Goal: Task Accomplishment & Management: Manage account settings

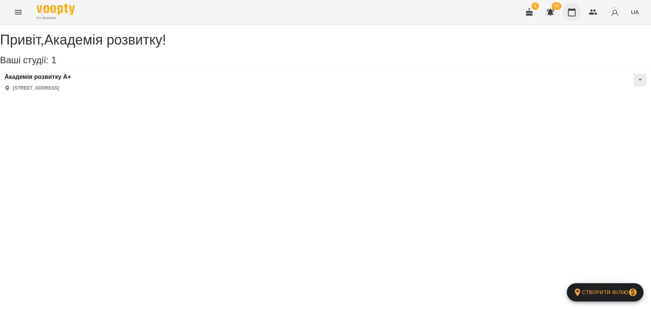
click at [568, 17] on button "button" at bounding box center [572, 12] width 18 height 18
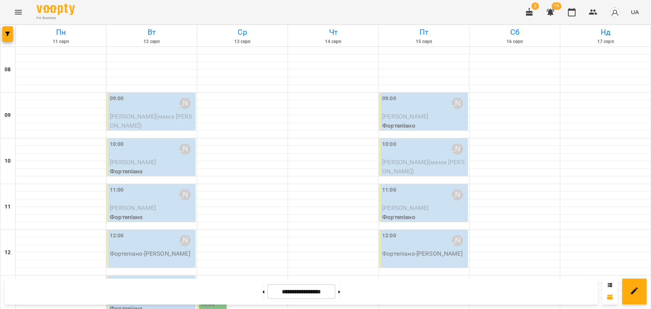
scroll to position [321, 0]
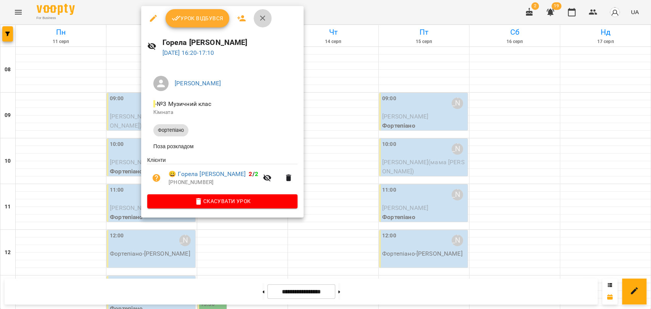
click at [262, 21] on icon "button" at bounding box center [262, 18] width 9 height 9
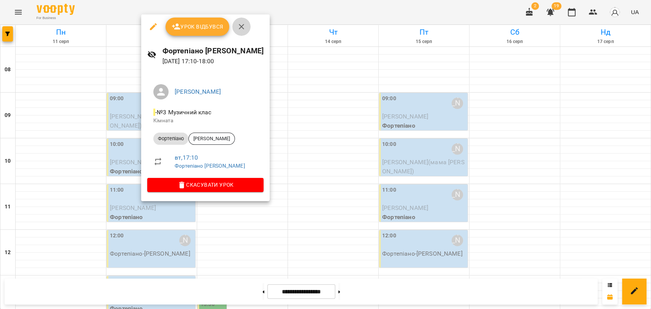
click at [244, 28] on icon "button" at bounding box center [241, 26] width 9 height 9
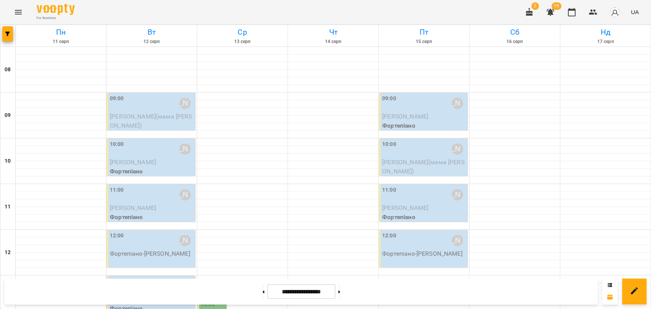
scroll to position [0, 0]
click at [340, 288] on button at bounding box center [339, 291] width 2 height 17
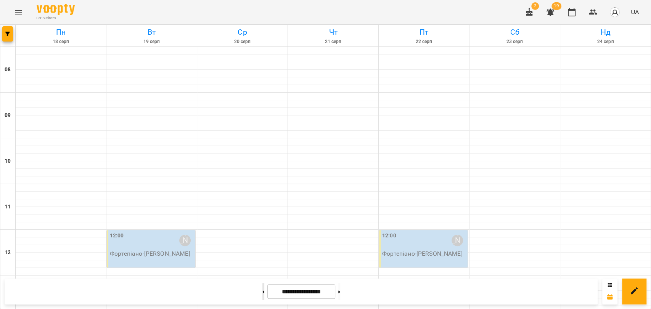
click at [262, 291] on button at bounding box center [263, 291] width 2 height 17
type input "**********"
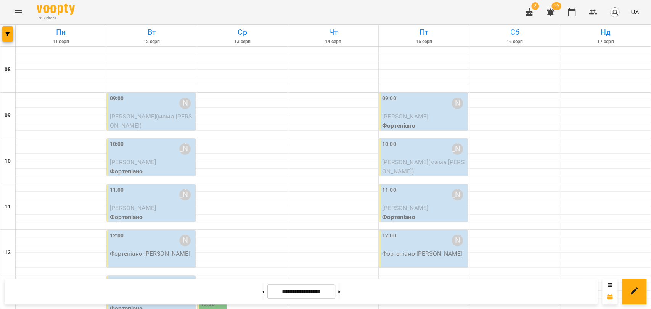
scroll to position [42, 0]
click at [411, 159] on span "[PERSON_NAME](мама [PERSON_NAME])" at bounding box center [423, 167] width 82 height 16
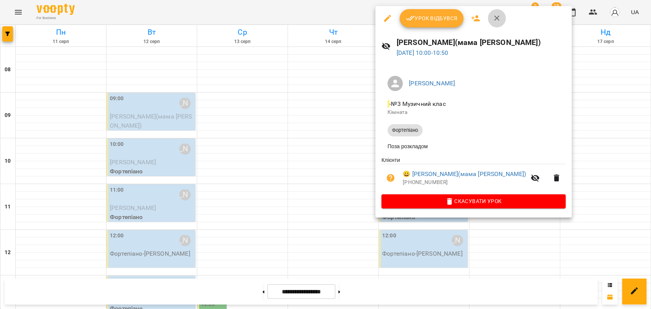
click at [501, 19] on button "button" at bounding box center [497, 18] width 18 height 18
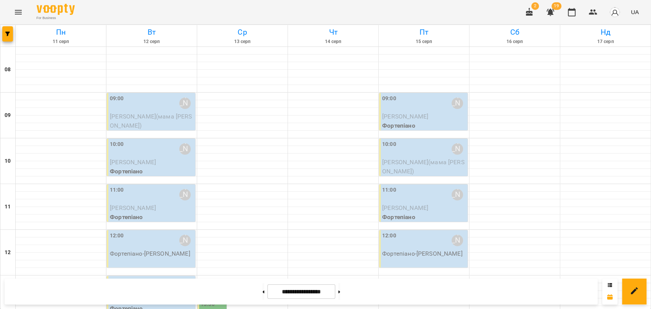
click at [404, 159] on span "[PERSON_NAME](мама [PERSON_NAME])" at bounding box center [423, 167] width 82 height 16
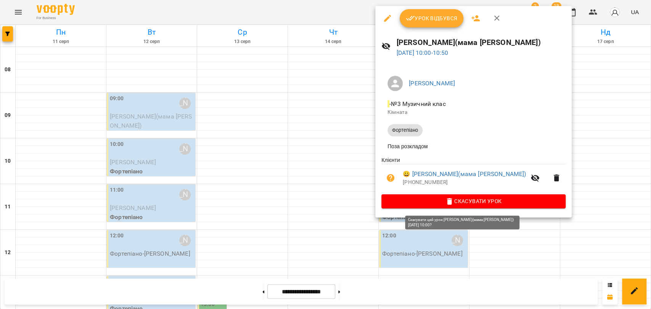
click at [496, 206] on span "Скасувати Урок" at bounding box center [473, 201] width 172 height 9
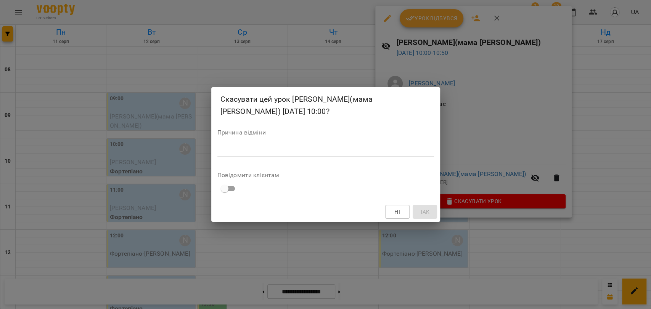
click at [399, 151] on textarea at bounding box center [325, 150] width 217 height 7
type textarea "*"
click at [423, 214] on span "Так" at bounding box center [425, 211] width 10 height 9
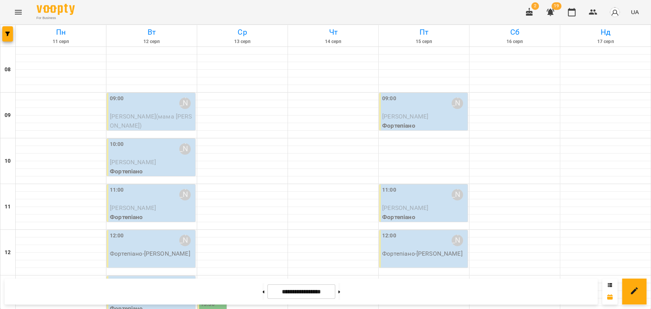
click at [162, 95] on div "09:00 [PERSON_NAME]" at bounding box center [152, 104] width 84 height 18
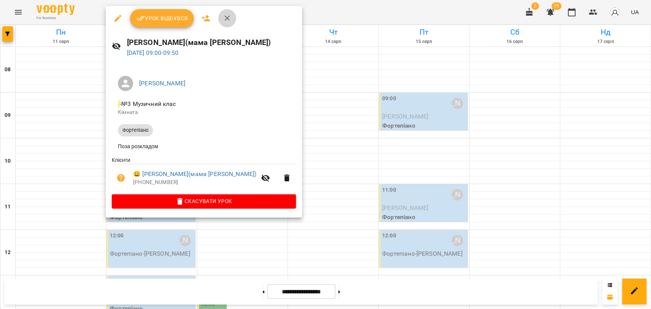
click at [223, 19] on icon "button" at bounding box center [227, 18] width 9 height 9
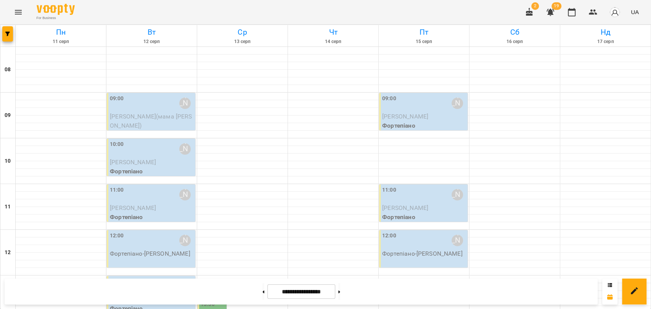
scroll to position [321, 0]
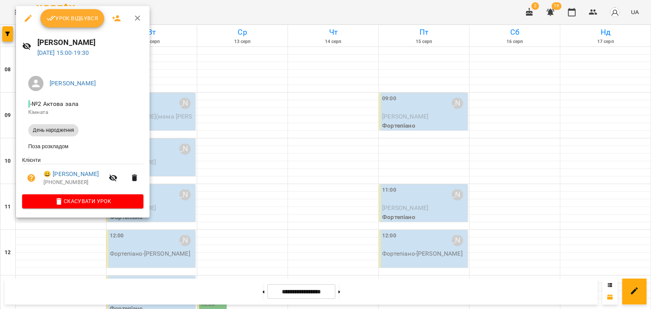
click at [139, 21] on icon "button" at bounding box center [137, 18] width 9 height 9
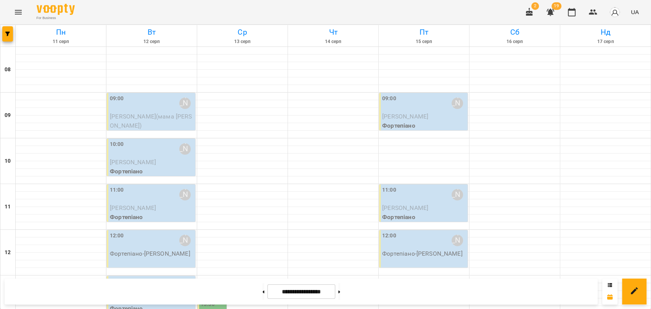
scroll to position [0, 0]
click at [149, 161] on span "[PERSON_NAME]" at bounding box center [133, 162] width 46 height 7
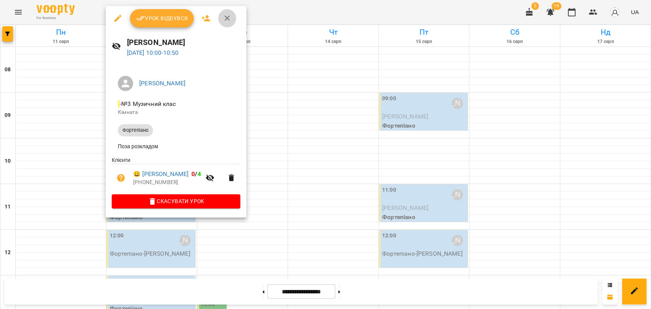
click at [224, 19] on icon "button" at bounding box center [227, 18] width 9 height 9
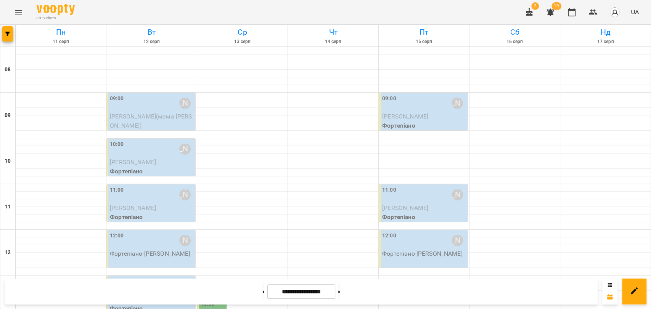
scroll to position [321, 0]
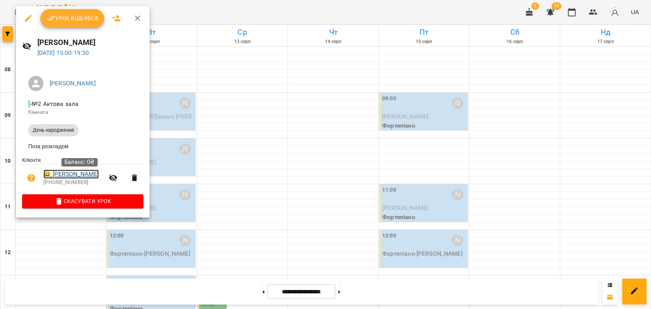
click at [85, 174] on link "😀 Ворожко Олександра" at bounding box center [70, 174] width 55 height 9
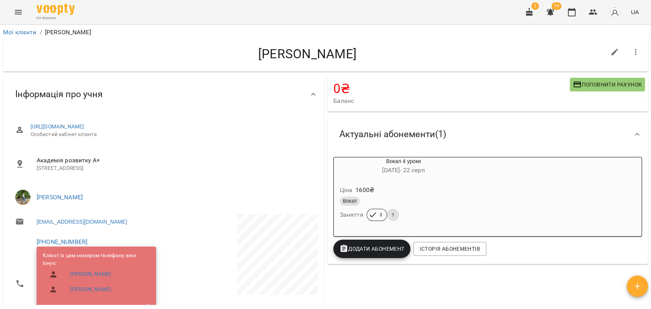
click at [573, 86] on icon "button" at bounding box center [577, 84] width 9 height 9
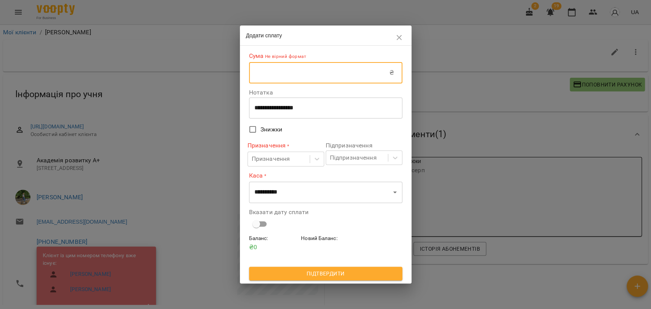
click at [323, 69] on input "text" at bounding box center [319, 72] width 140 height 21
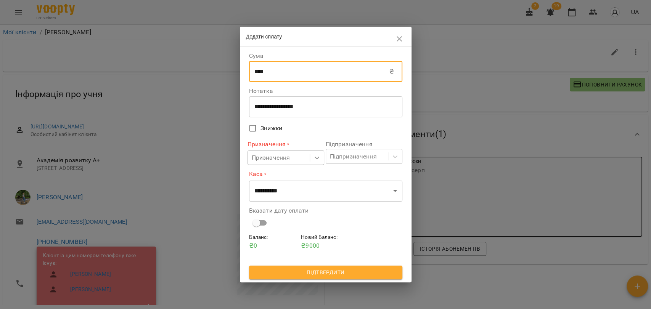
type input "****"
click at [315, 158] on icon at bounding box center [317, 158] width 5 height 3
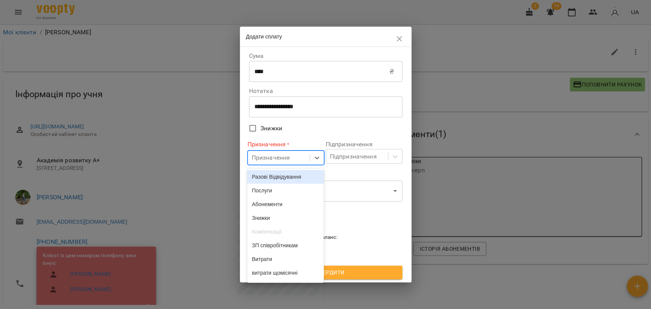
click at [304, 178] on div "Разові Відвідування" at bounding box center [285, 177] width 77 height 14
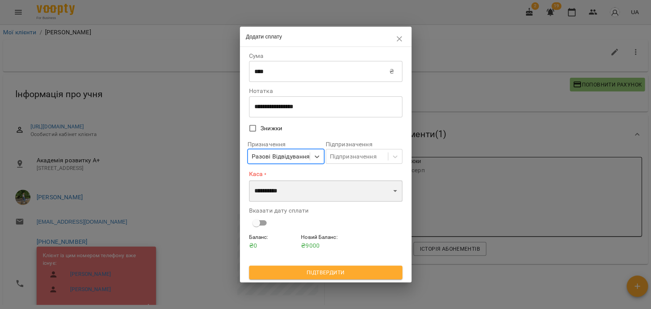
click at [302, 196] on select "**********" at bounding box center [325, 190] width 153 height 21
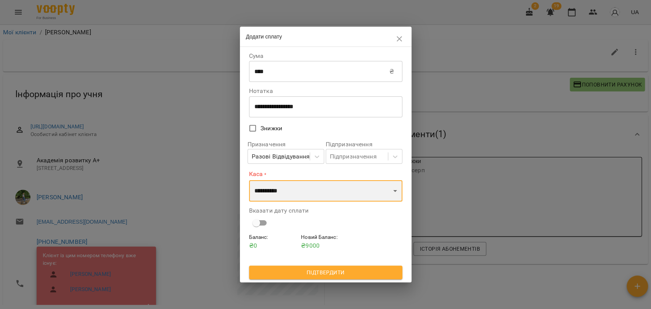
select select "****"
click at [249, 180] on select "**********" at bounding box center [325, 190] width 153 height 21
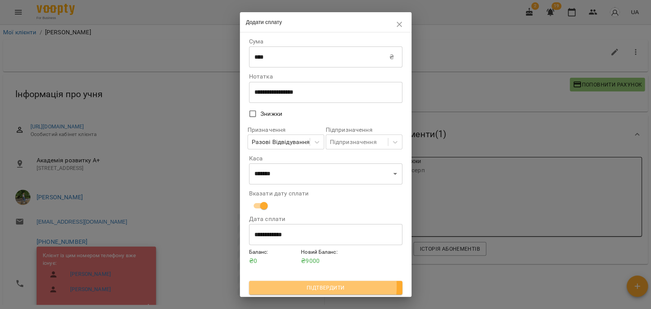
click at [310, 288] on span "Підтвердити" at bounding box center [325, 287] width 141 height 9
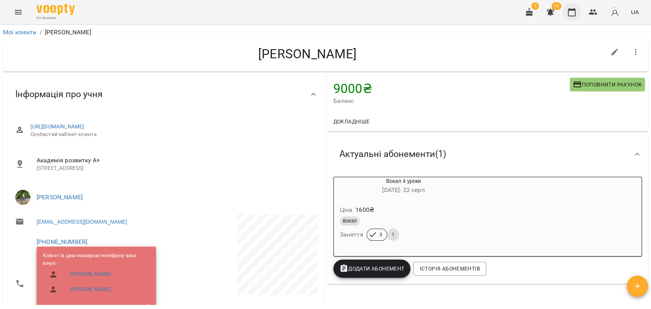
click at [572, 9] on icon "button" at bounding box center [572, 12] width 8 height 8
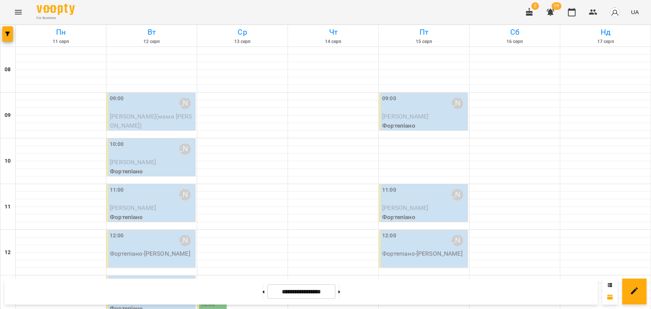
scroll to position [296, 0]
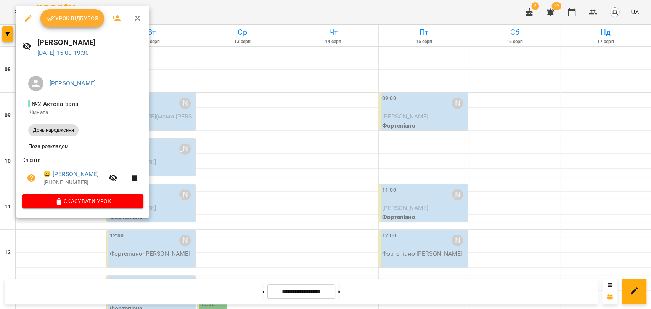
click at [77, 21] on span "Урок відбувся" at bounding box center [73, 18] width 52 height 9
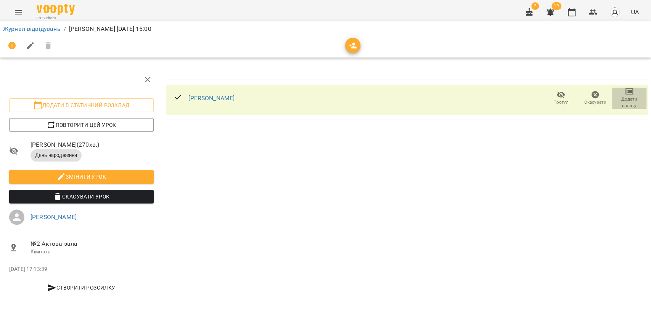
click at [622, 104] on span "Додати сплату" at bounding box center [629, 102] width 25 height 13
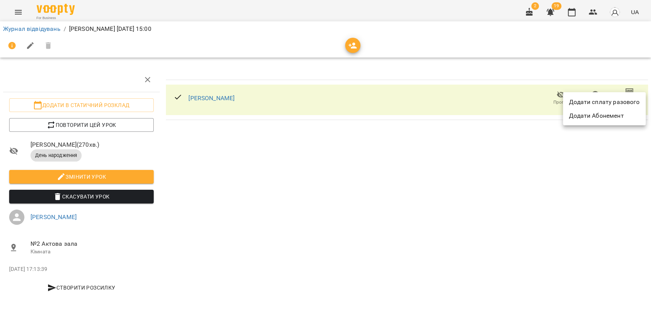
click at [594, 102] on li "Додати сплату разового" at bounding box center [604, 102] width 83 height 14
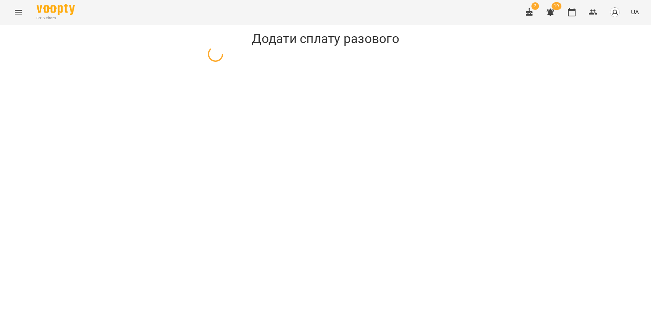
select select "**********"
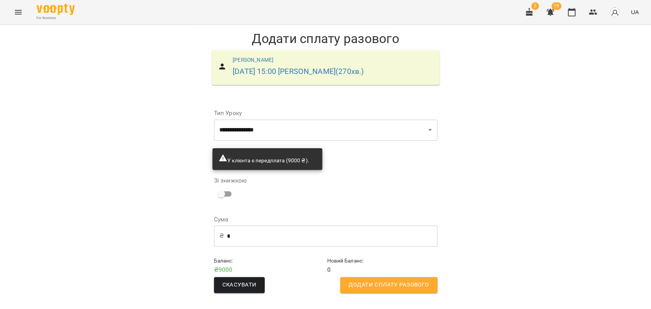
click at [239, 238] on input "*" at bounding box center [332, 235] width 211 height 21
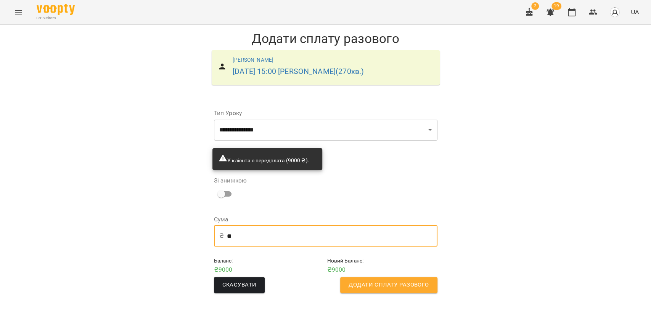
type input "*"
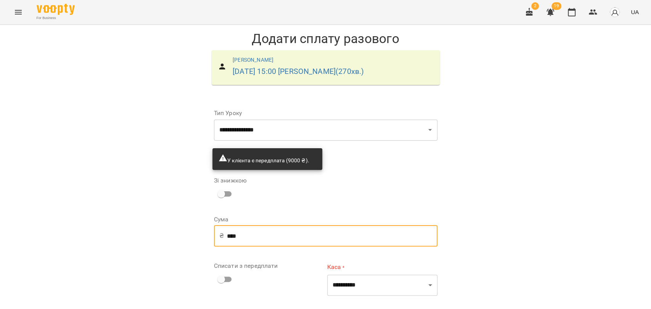
type input "****"
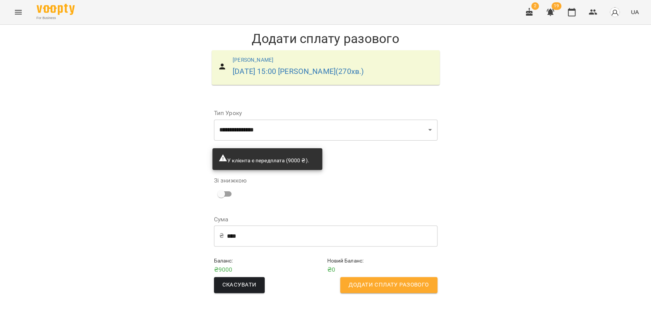
click at [410, 288] on span "Додати сплату разового" at bounding box center [389, 285] width 80 height 10
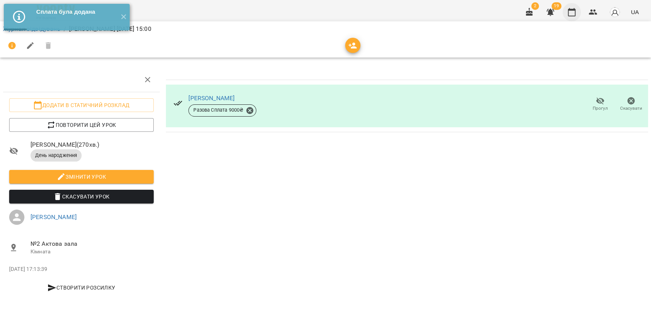
click at [574, 8] on icon "button" at bounding box center [572, 12] width 8 height 8
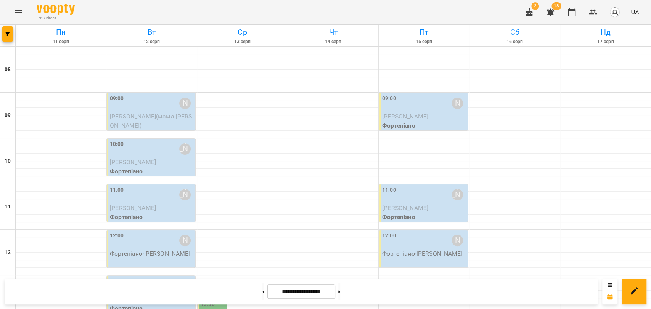
scroll to position [321, 0]
click at [262, 290] on button at bounding box center [263, 291] width 2 height 17
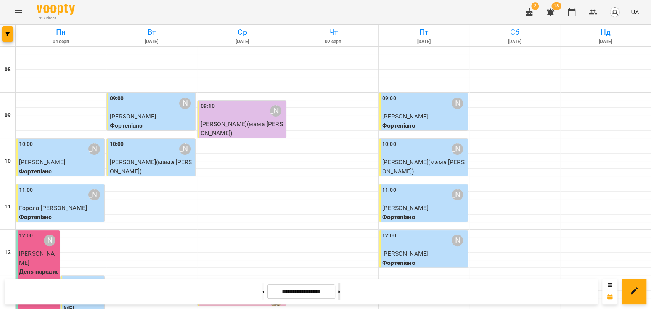
click at [340, 286] on button at bounding box center [339, 291] width 2 height 17
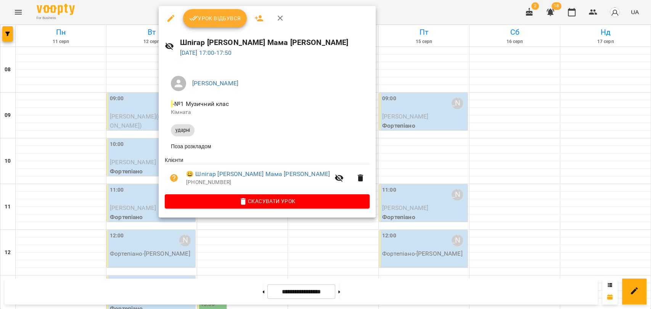
click at [279, 17] on icon "button" at bounding box center [280, 18] width 9 height 9
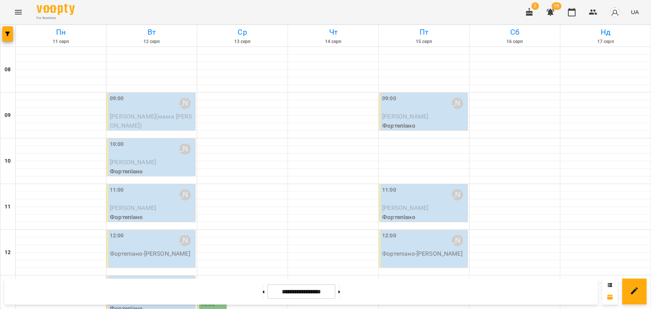
scroll to position [279, 0]
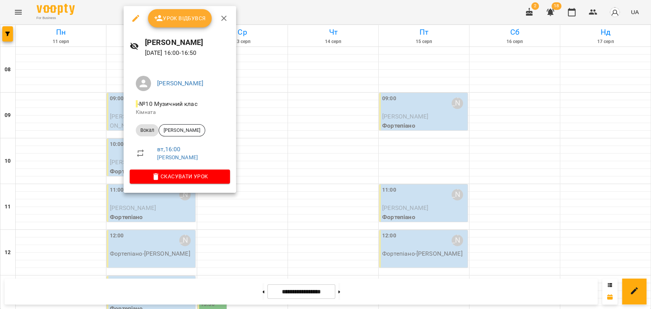
click at [222, 16] on icon "button" at bounding box center [223, 18] width 9 height 9
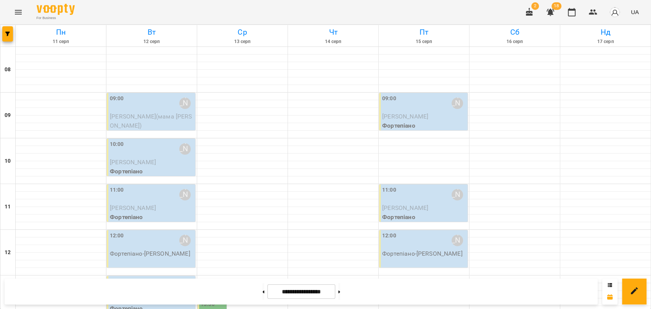
scroll to position [321, 0]
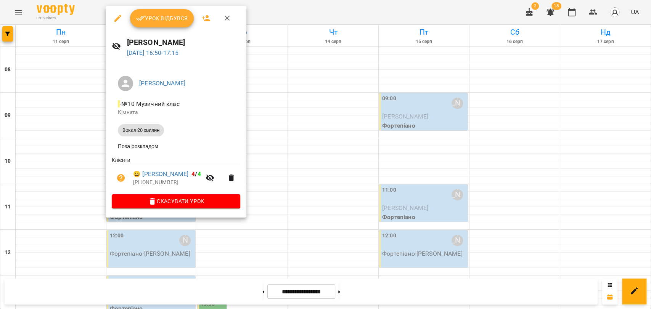
click at [227, 16] on icon "button" at bounding box center [227, 18] width 9 height 9
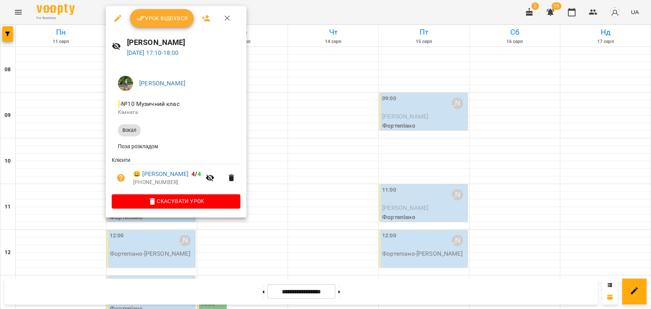
click at [226, 13] on button "button" at bounding box center [227, 18] width 18 height 18
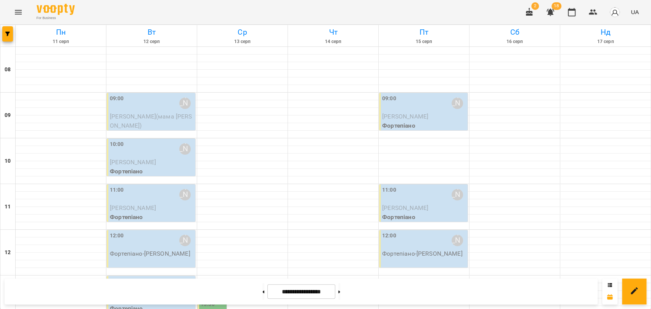
scroll to position [85, 0]
click at [340, 291] on button at bounding box center [339, 291] width 2 height 17
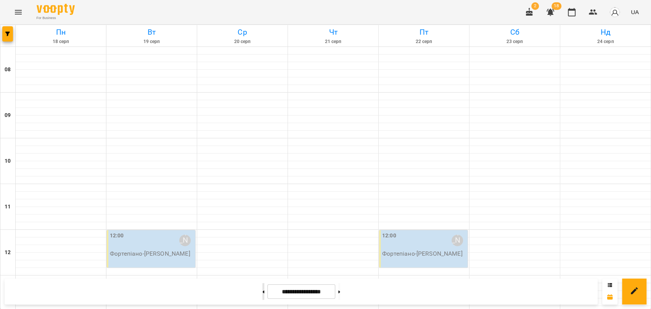
click at [262, 295] on button at bounding box center [263, 291] width 2 height 17
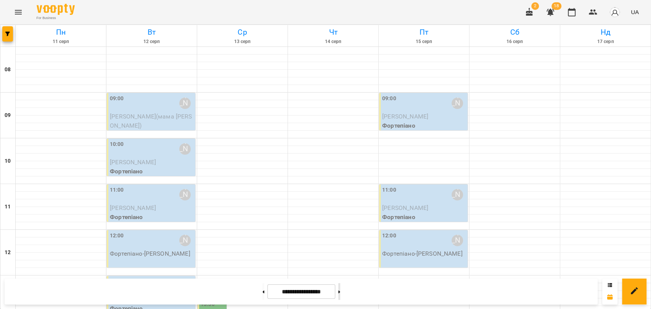
click at [340, 291] on button at bounding box center [339, 291] width 2 height 17
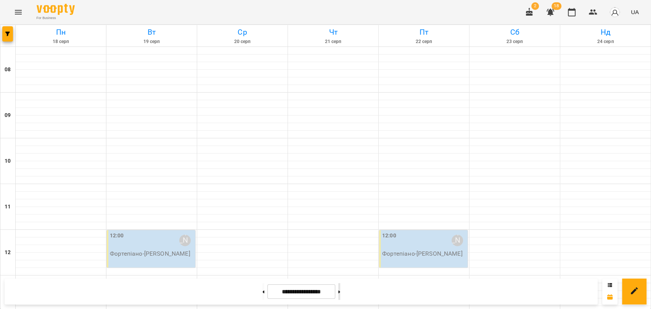
click at [340, 288] on button at bounding box center [339, 291] width 2 height 17
click at [340, 297] on button at bounding box center [339, 291] width 2 height 17
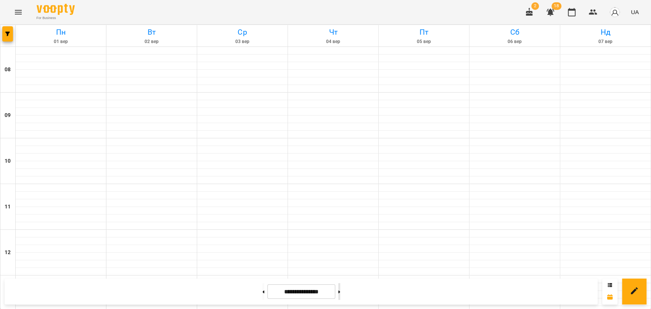
click at [340, 294] on button at bounding box center [339, 291] width 2 height 17
click at [262, 294] on button at bounding box center [263, 291] width 2 height 17
click at [262, 293] on button at bounding box center [263, 291] width 2 height 17
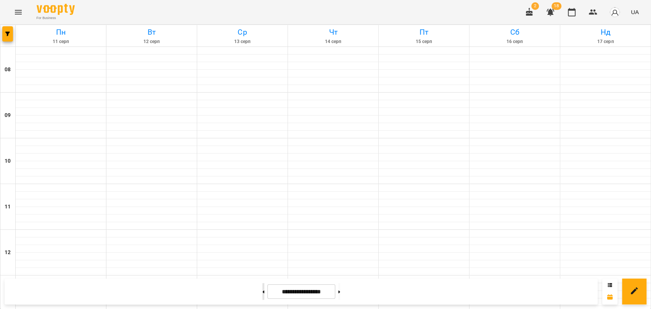
click at [262, 293] on button at bounding box center [263, 291] width 2 height 17
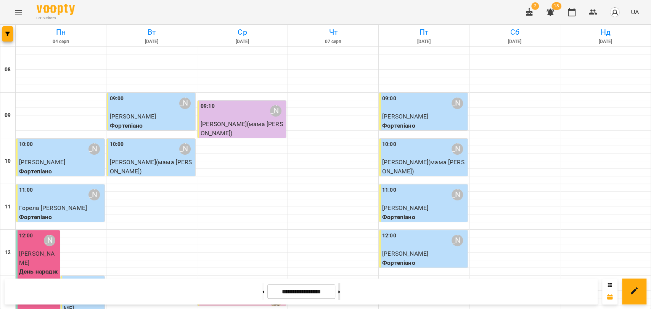
click at [340, 292] on icon at bounding box center [339, 292] width 2 height 3
type input "**********"
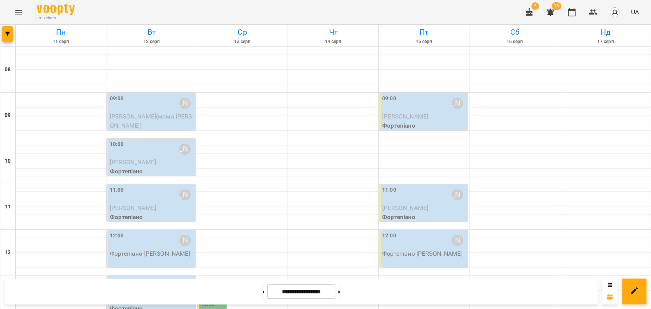
scroll to position [321, 0]
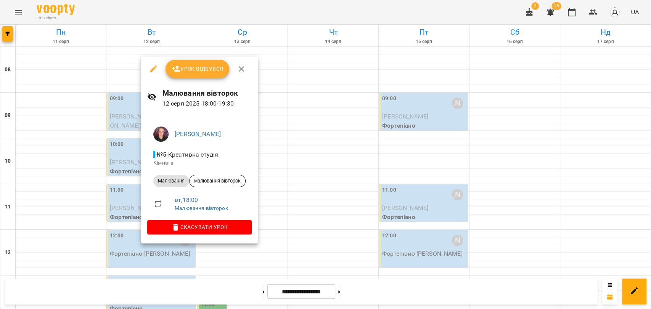
click at [243, 67] on icon "button" at bounding box center [241, 68] width 5 height 5
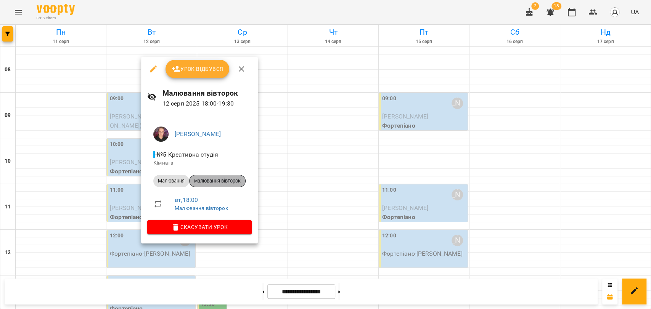
click at [224, 176] on div "малювання вівторок" at bounding box center [217, 181] width 56 height 12
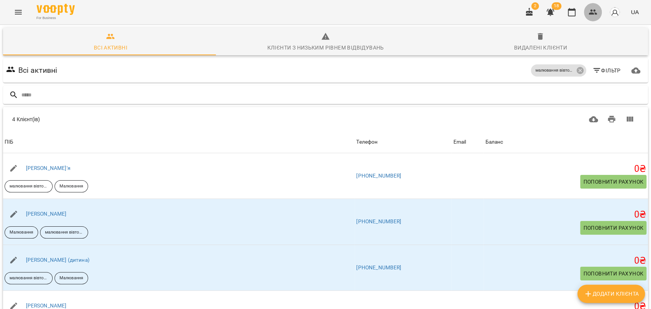
click at [598, 7] on button "button" at bounding box center [593, 12] width 18 height 18
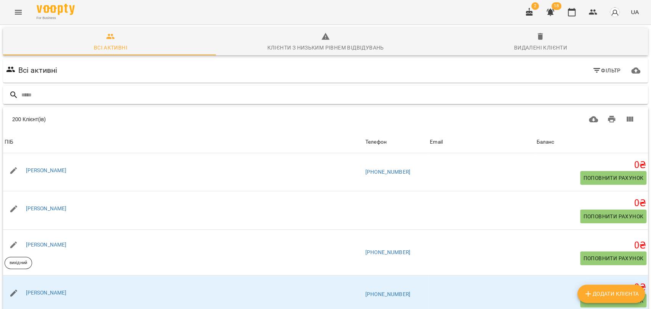
click at [546, 90] on input "text" at bounding box center [333, 95] width 624 height 13
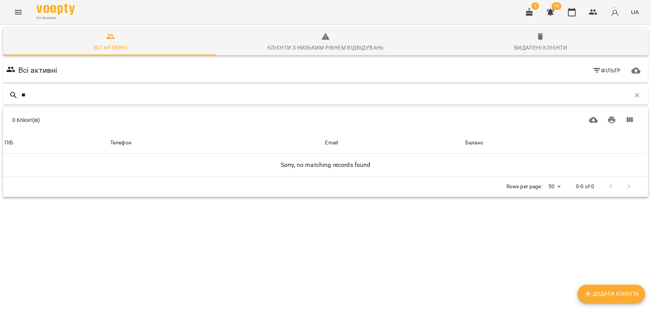
type input "*"
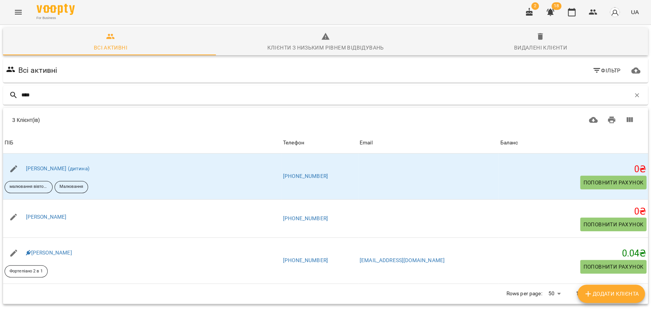
type input "****"
click at [25, 16] on button "Menu" at bounding box center [18, 12] width 18 height 18
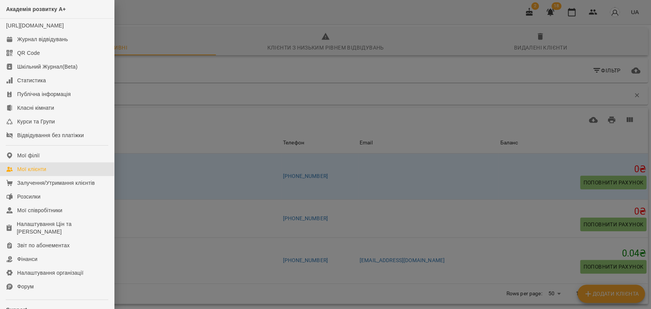
click at [564, 77] on div at bounding box center [325, 154] width 651 height 309
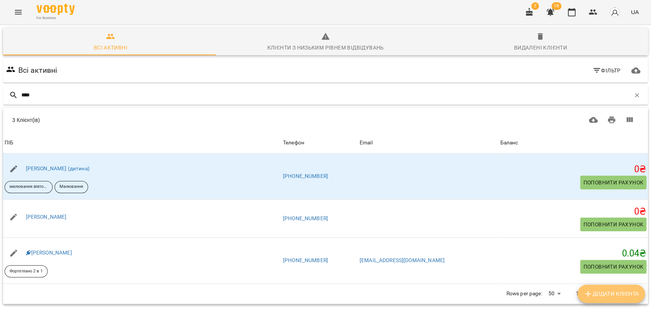
click at [616, 297] on span "Додати клієнта" at bounding box center [611, 293] width 55 height 9
select select "**"
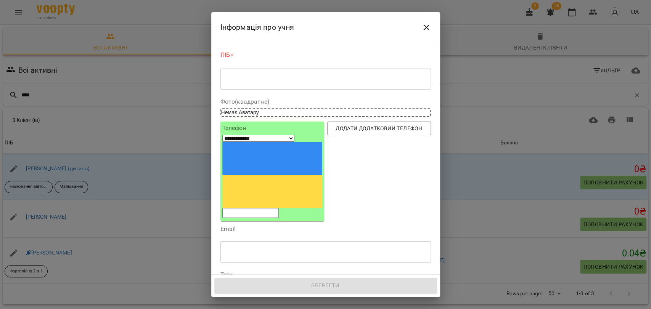
drag, startPoint x: 289, startPoint y: 76, endPoint x: 290, endPoint y: 81, distance: 5.5
click at [290, 80] on textarea at bounding box center [326, 79] width 200 height 7
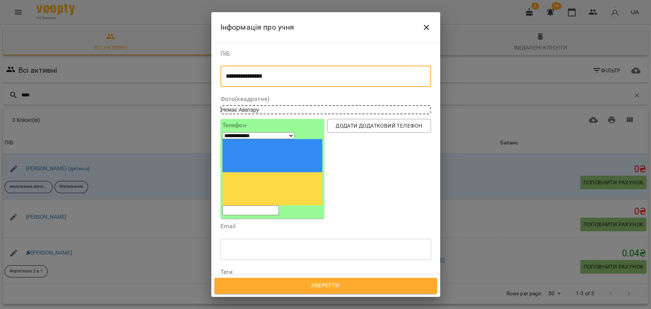
type textarea "**********"
click at [279, 206] on input "tel" at bounding box center [250, 211] width 56 height 10
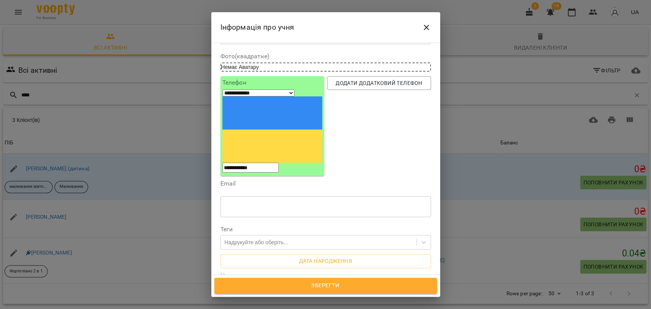
scroll to position [85, 0]
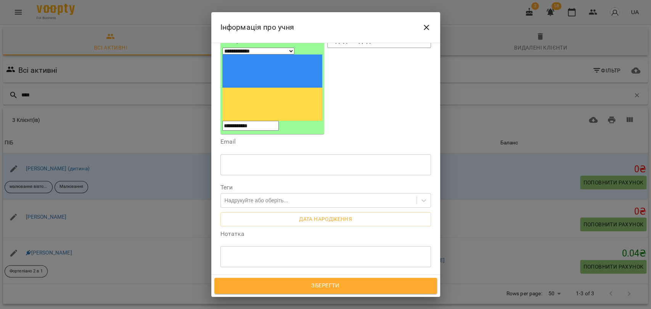
type input "**********"
click at [240, 231] on label "Нотатка" at bounding box center [325, 234] width 211 height 6
click at [241, 246] on div "* ​" at bounding box center [325, 256] width 211 height 21
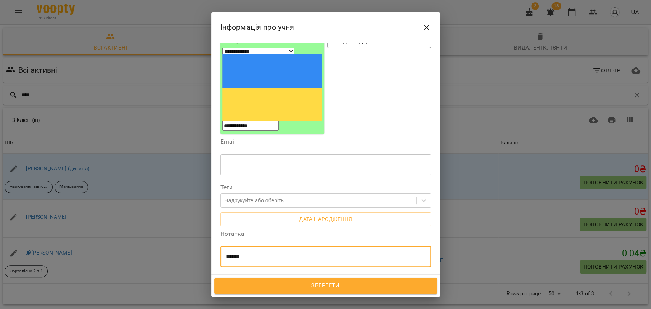
type textarea "******"
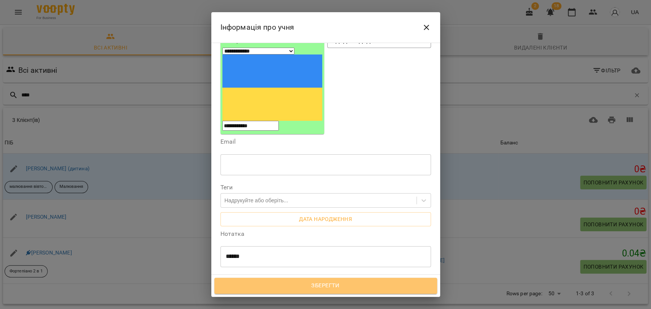
click at [233, 285] on span "Зберегти" at bounding box center [326, 286] width 206 height 10
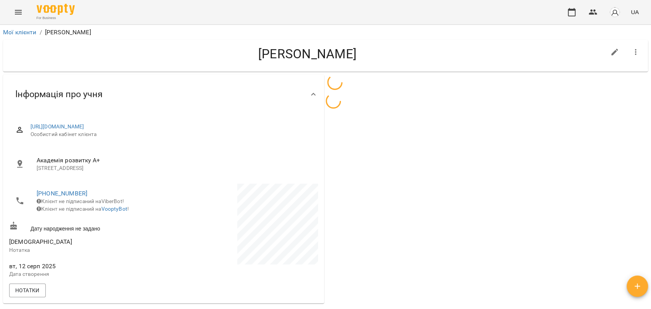
click at [20, 13] on icon "Menu" at bounding box center [18, 12] width 9 height 9
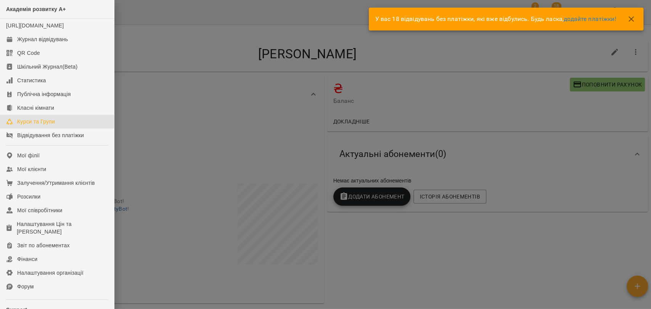
click at [63, 129] on link "Курси та Групи" at bounding box center [57, 122] width 114 height 14
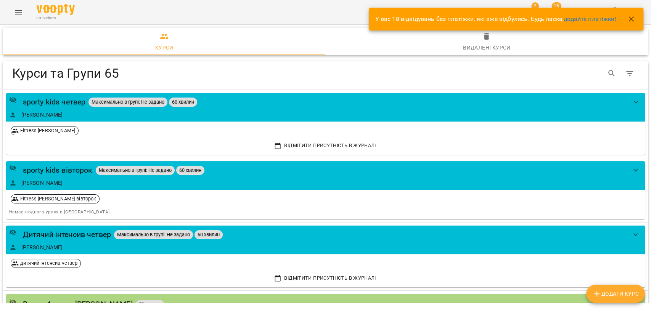
click at [633, 19] on icon "button" at bounding box center [631, 18] width 9 height 9
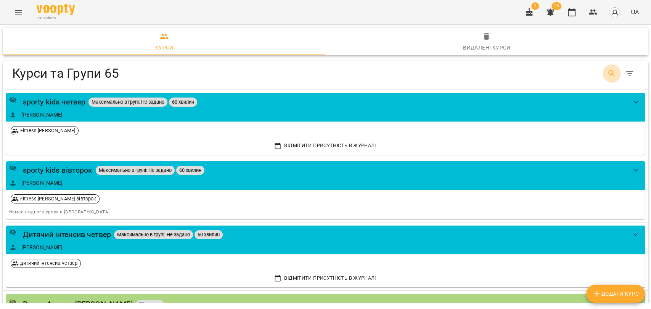
click at [607, 71] on icon "Search" at bounding box center [611, 73] width 9 height 9
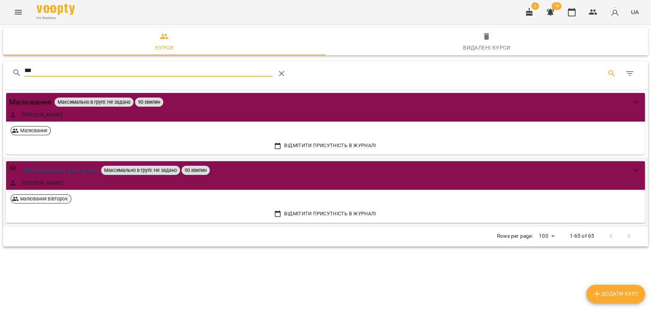
type input "***"
click at [43, 168] on div "Малювання вівторок" at bounding box center [61, 170] width 76 height 12
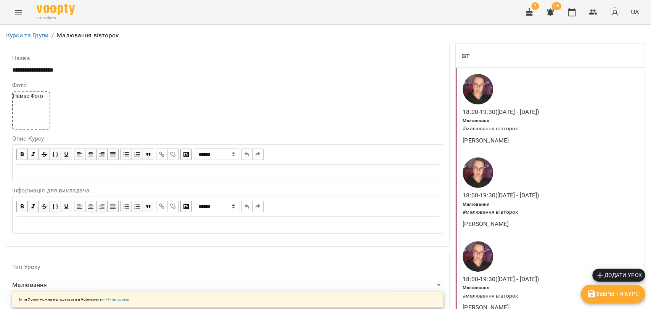
scroll to position [683, 0]
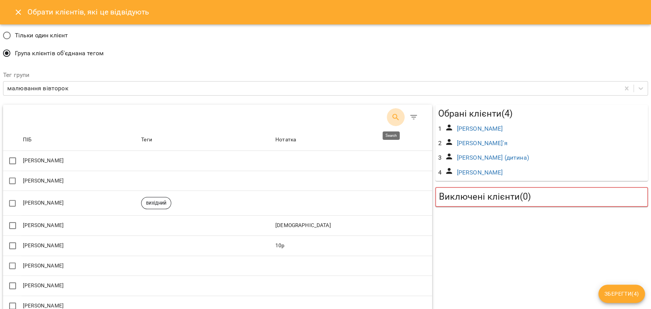
click at [392, 117] on icon "Search" at bounding box center [395, 117] width 6 height 6
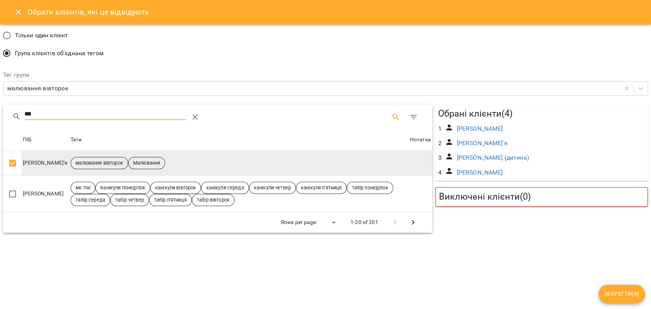
type input "***"
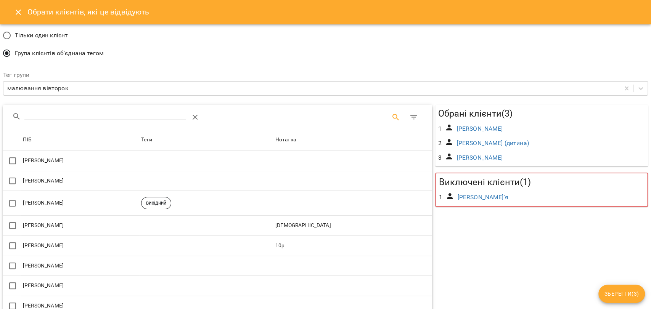
click at [40, 115] on input "Search" at bounding box center [105, 114] width 162 height 12
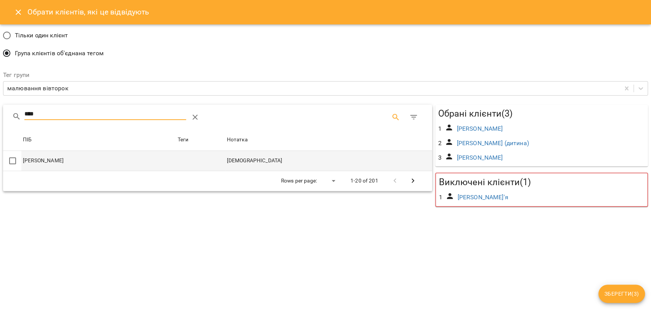
type input "****"
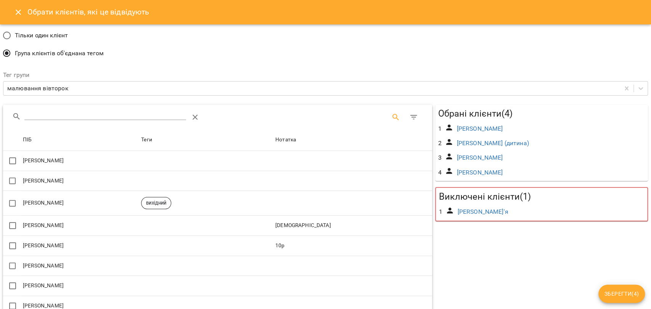
click at [635, 294] on span "Зберегти ( 4 )" at bounding box center [621, 293] width 34 height 9
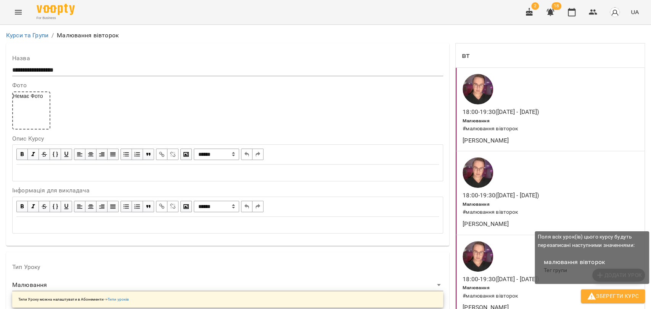
click at [605, 293] on span "Зберегти Курс" at bounding box center [613, 296] width 52 height 9
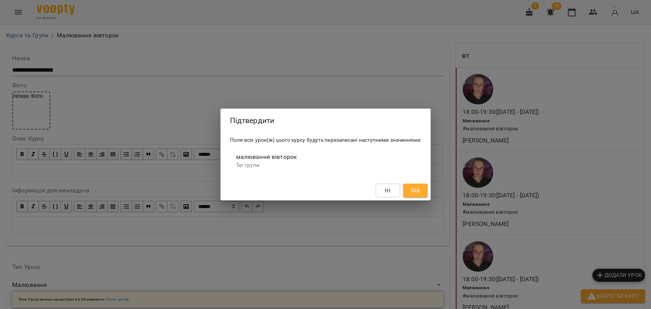
click at [406, 191] on button "Так" at bounding box center [415, 191] width 24 height 14
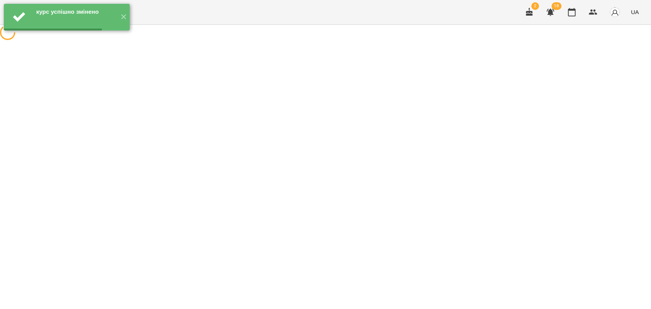
scroll to position [0, 0]
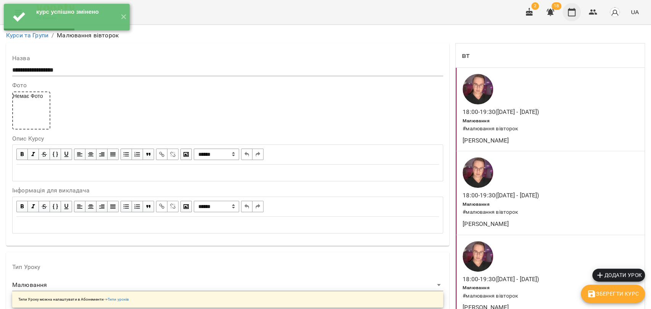
click at [578, 17] on button "button" at bounding box center [572, 12] width 18 height 18
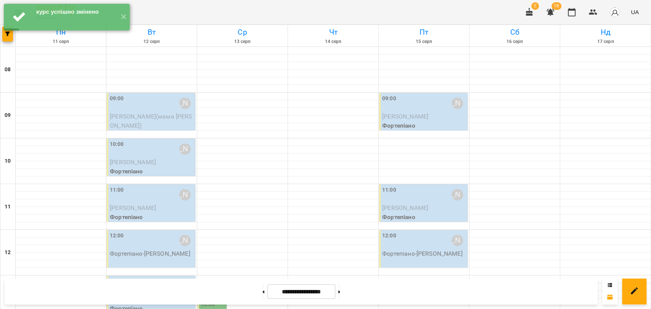
scroll to position [321, 0]
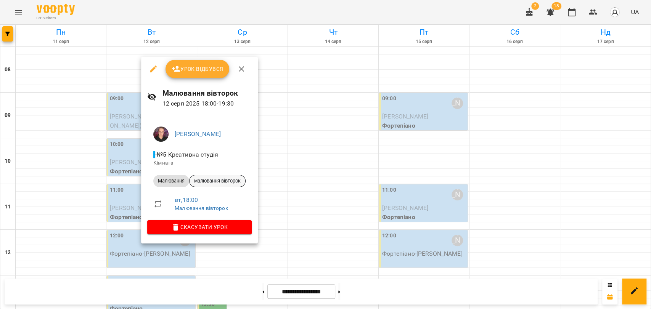
click at [226, 183] on span "малювання вівторок" at bounding box center [218, 181] width 56 height 7
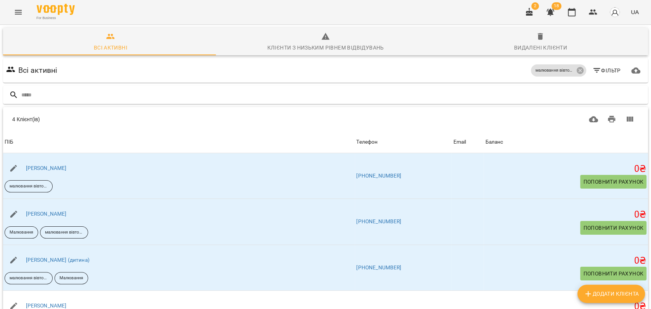
scroll to position [17, 0]
click at [566, 11] on button "button" at bounding box center [572, 12] width 18 height 18
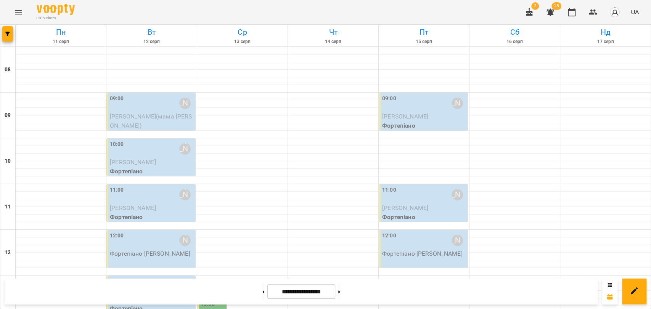
scroll to position [194, 0]
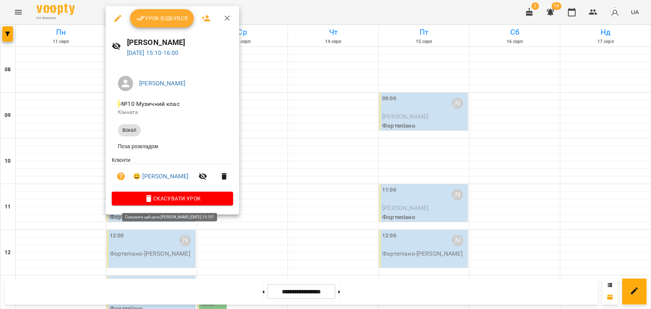
click at [177, 201] on span "Скасувати Урок" at bounding box center [172, 198] width 109 height 9
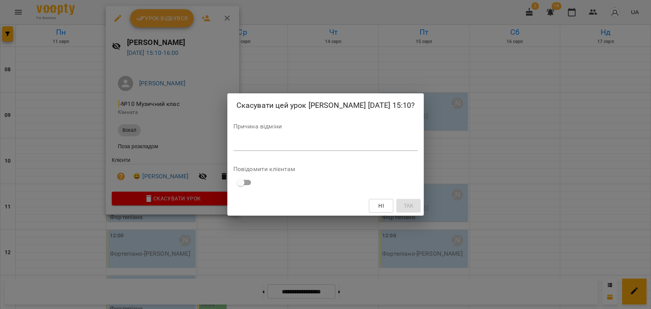
click at [353, 145] on textarea at bounding box center [325, 144] width 185 height 7
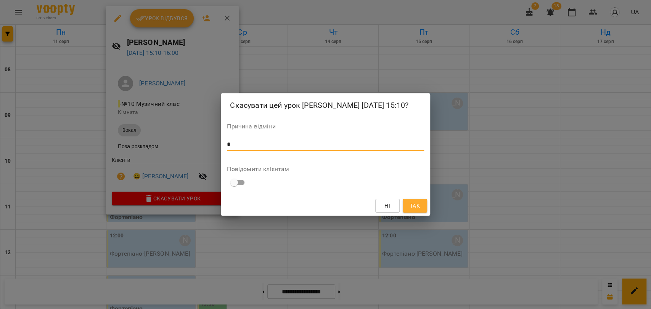
type textarea "*"
click at [414, 207] on span "Так" at bounding box center [415, 205] width 10 height 9
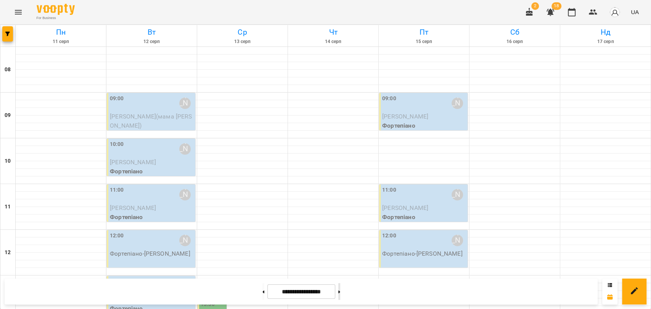
click at [340, 294] on button at bounding box center [339, 291] width 2 height 17
type input "**********"
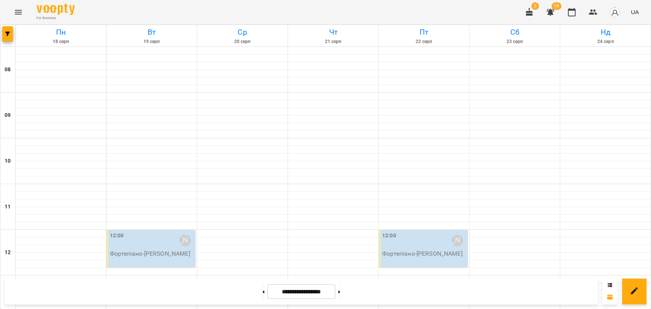
select select
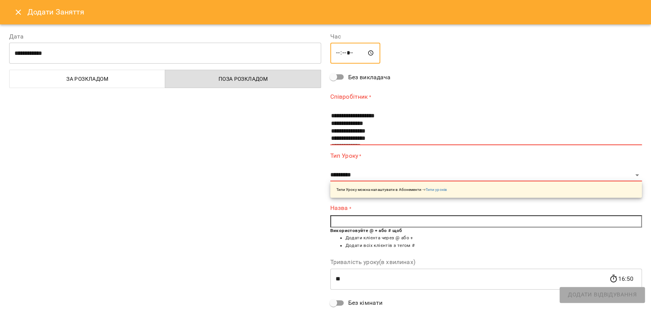
click at [346, 51] on input "*****" at bounding box center [355, 53] width 50 height 21
type input "*****"
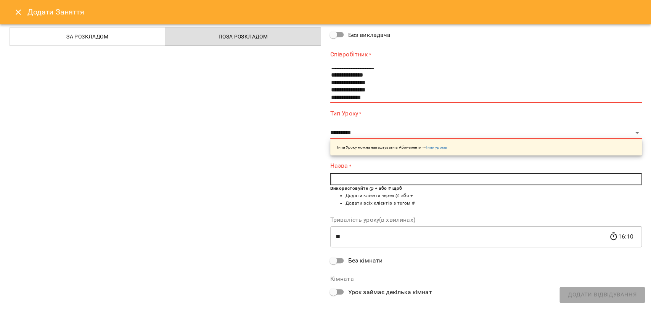
scroll to position [0, 0]
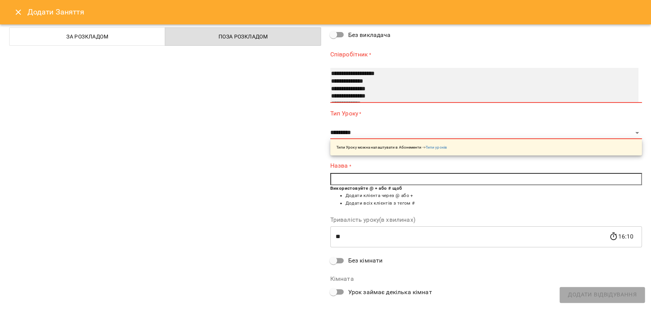
select select "**********"
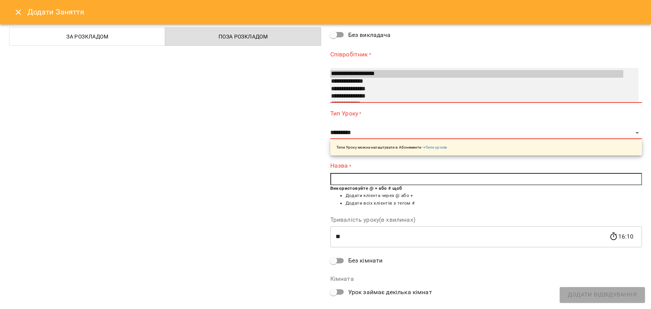
click at [367, 96] on option "**********" at bounding box center [476, 97] width 293 height 8
select select "*****"
type input "**"
type input "**********"
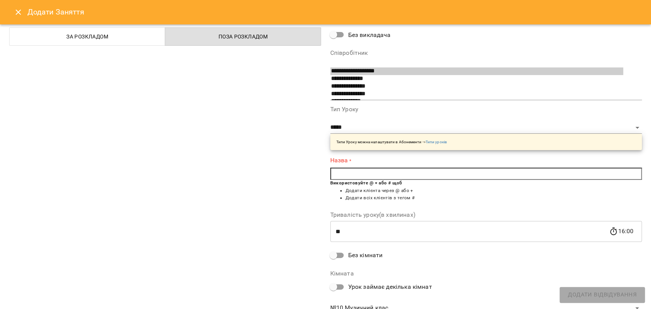
click at [366, 170] on input "text" at bounding box center [486, 174] width 312 height 12
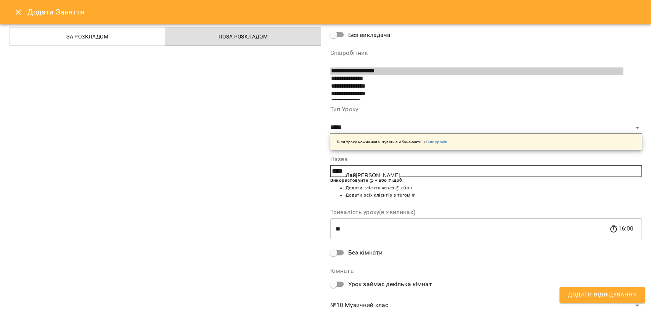
click at [370, 172] on span "Лай [PERSON_NAME]" at bounding box center [373, 175] width 54 height 6
type input "**********"
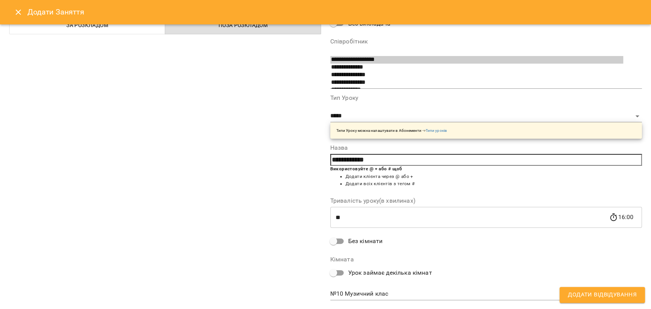
scroll to position [71, 0]
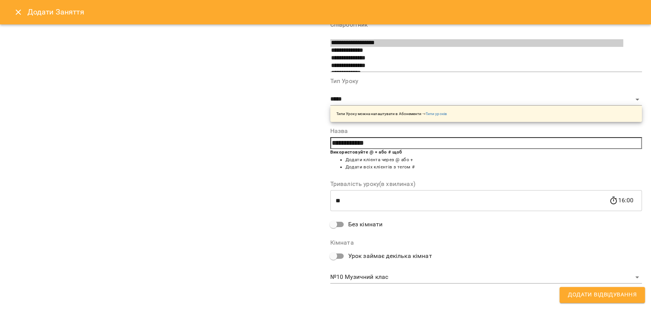
click at [610, 293] on span "Додати Відвідування" at bounding box center [602, 295] width 69 height 10
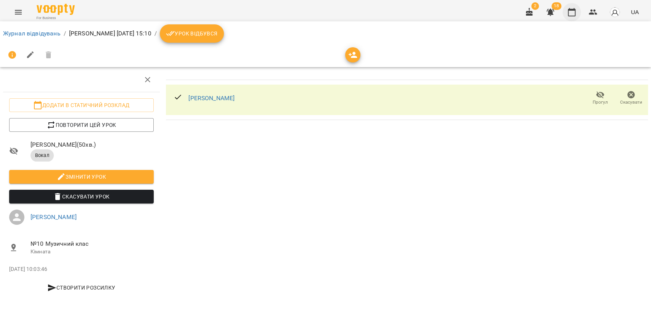
click at [571, 13] on icon "button" at bounding box center [571, 12] width 9 height 9
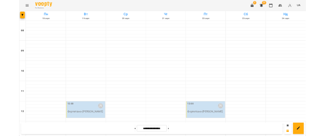
scroll to position [254, 0]
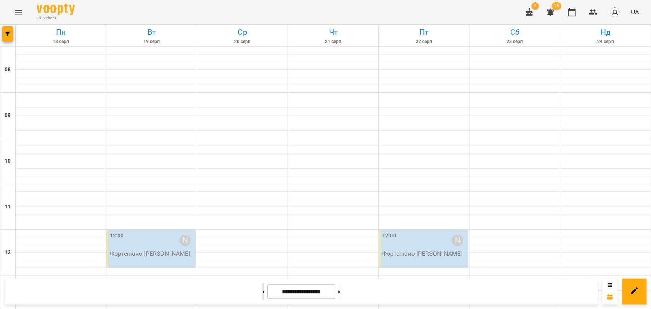
click at [262, 293] on button at bounding box center [263, 291] width 2 height 17
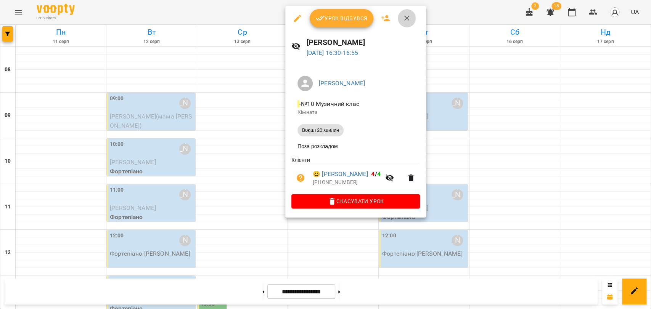
click at [405, 18] on icon "button" at bounding box center [406, 18] width 9 height 9
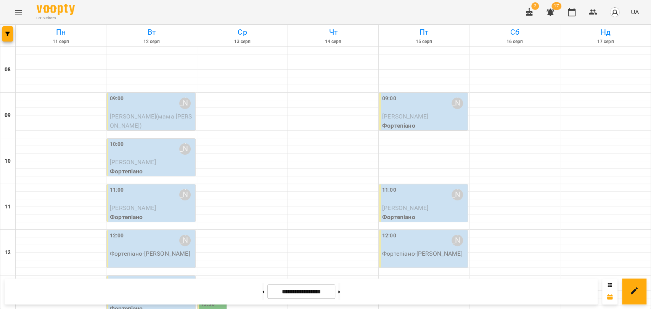
scroll to position [0, 0]
click at [129, 101] on div "09:00 [PERSON_NAME]" at bounding box center [152, 104] width 84 height 18
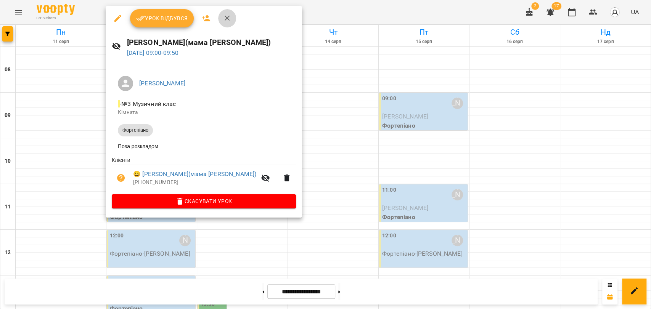
click at [227, 19] on icon "button" at bounding box center [227, 18] width 5 height 5
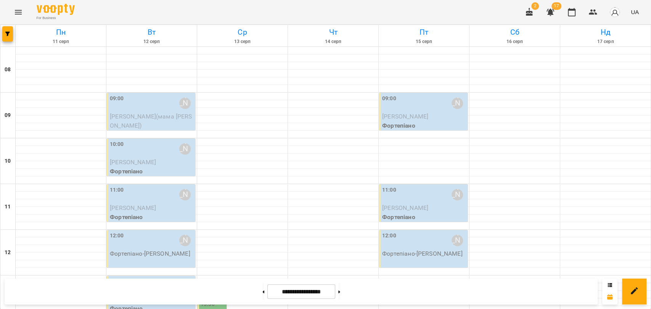
scroll to position [152, 0]
click at [262, 288] on button at bounding box center [263, 291] width 2 height 17
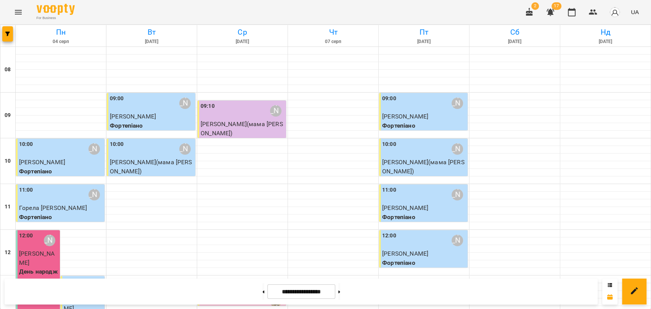
click at [223, 293] on div "13:20" at bounding box center [243, 302] width 84 height 18
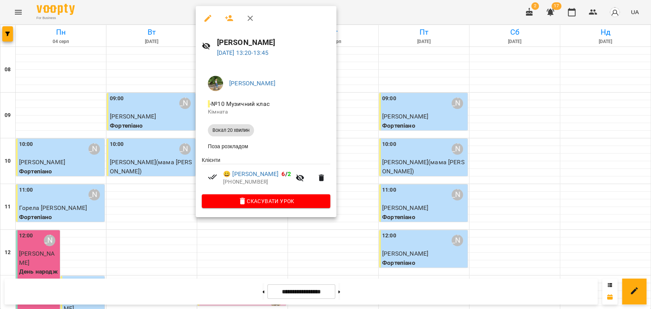
click at [248, 18] on icon "button" at bounding box center [250, 18] width 9 height 9
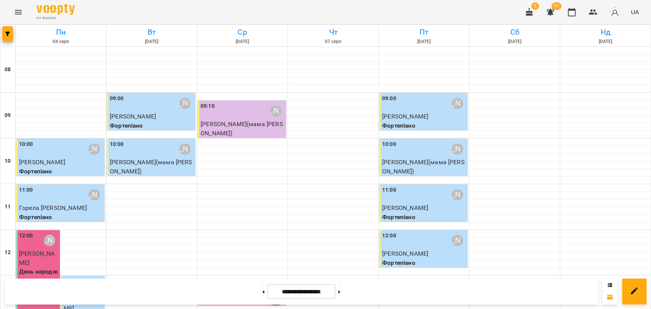
click at [353, 302] on div "**********" at bounding box center [301, 292] width 593 height 26
click at [340, 297] on button at bounding box center [339, 291] width 2 height 17
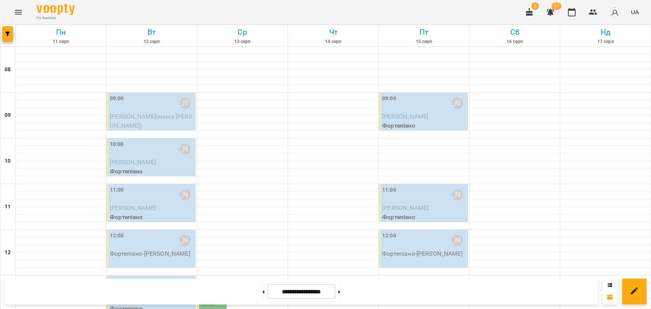
scroll to position [236, 0]
click at [262, 290] on button at bounding box center [263, 291] width 2 height 17
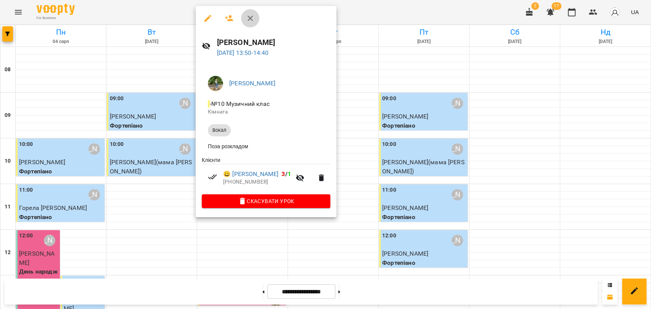
click at [248, 16] on icon "button" at bounding box center [250, 18] width 5 height 5
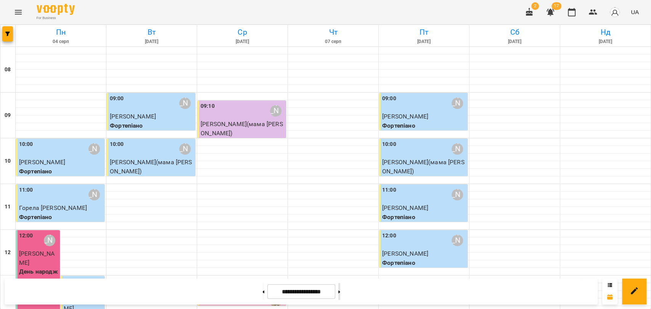
click at [340, 295] on button at bounding box center [339, 291] width 2 height 17
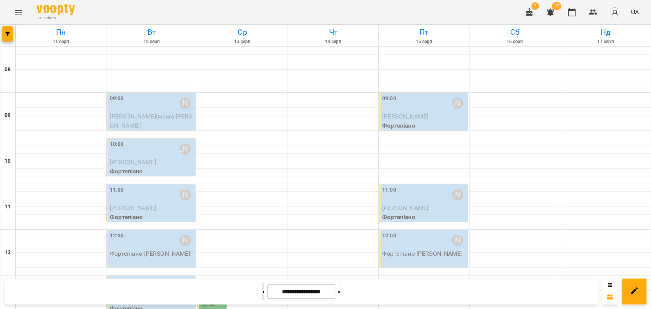
click at [262, 291] on icon at bounding box center [263, 292] width 2 height 3
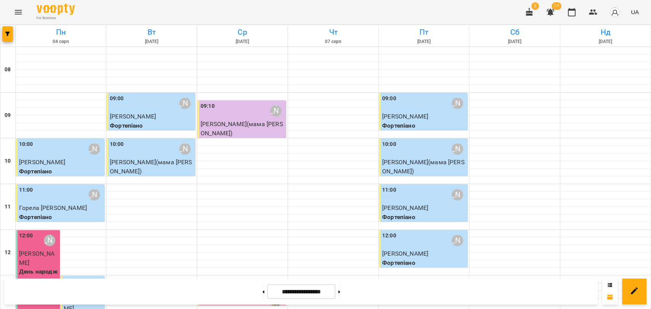
scroll to position [194, 0]
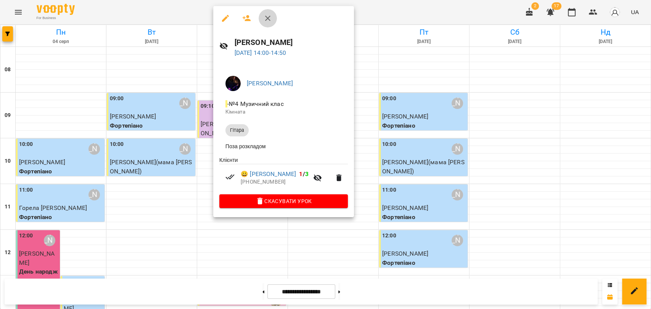
click at [269, 21] on icon "button" at bounding box center [267, 18] width 9 height 9
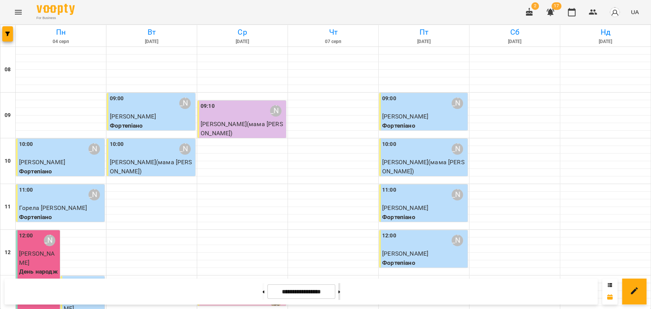
click at [340, 286] on button at bounding box center [339, 291] width 2 height 17
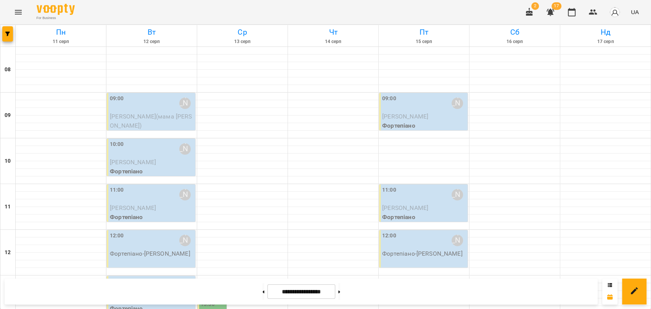
scroll to position [236, 0]
click at [260, 288] on div at bounding box center [263, 291] width 8 height 17
click at [262, 290] on button at bounding box center [263, 291] width 2 height 17
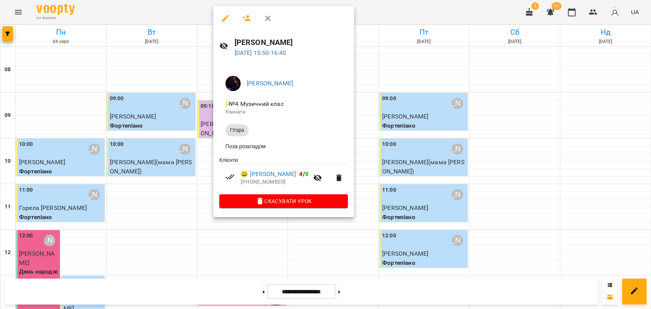
click at [267, 14] on icon "button" at bounding box center [267, 18] width 9 height 9
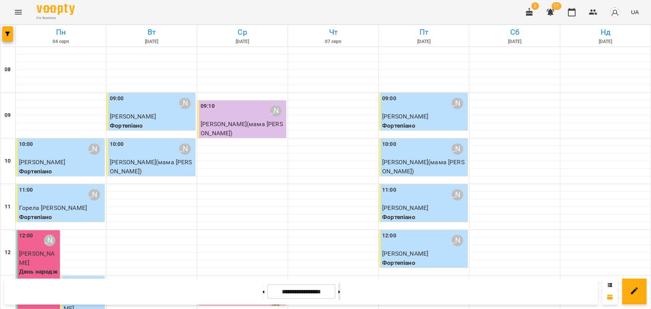
click at [340, 289] on button at bounding box center [339, 291] width 2 height 17
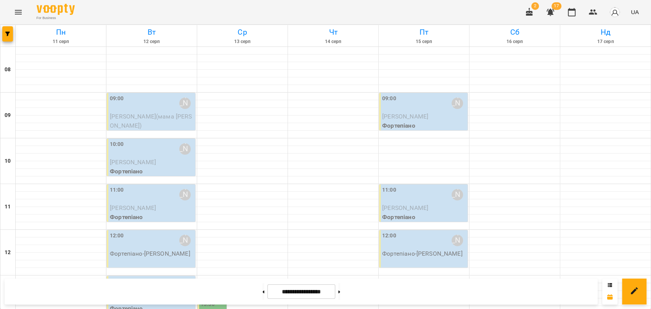
scroll to position [321, 0]
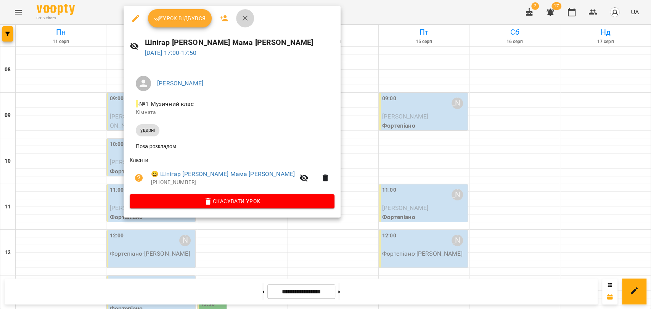
click at [248, 18] on icon "button" at bounding box center [245, 18] width 9 height 9
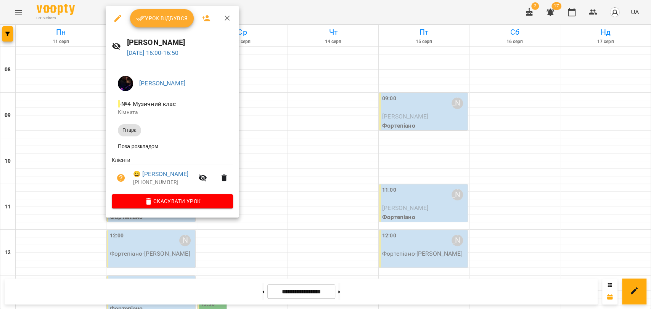
click at [220, 18] on button "button" at bounding box center [227, 18] width 18 height 18
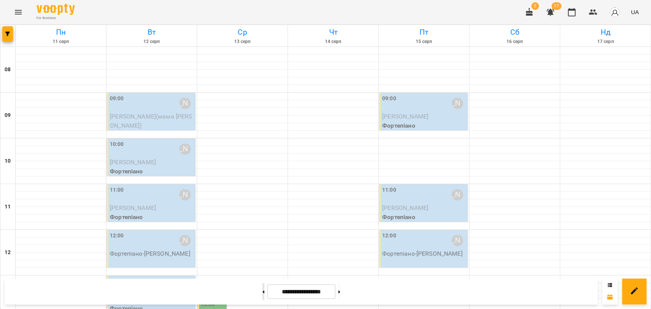
click at [262, 295] on button at bounding box center [263, 291] width 2 height 17
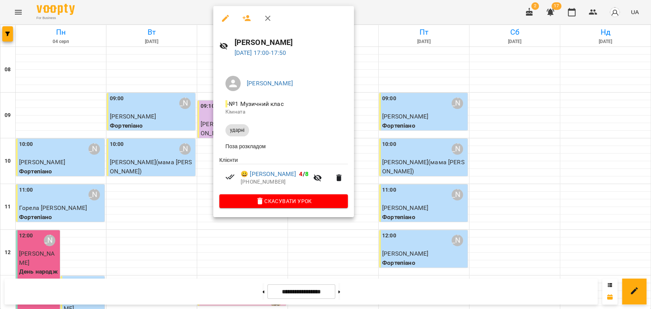
click at [277, 18] on div at bounding box center [283, 18] width 141 height 24
click at [274, 18] on button "button" at bounding box center [268, 18] width 18 height 18
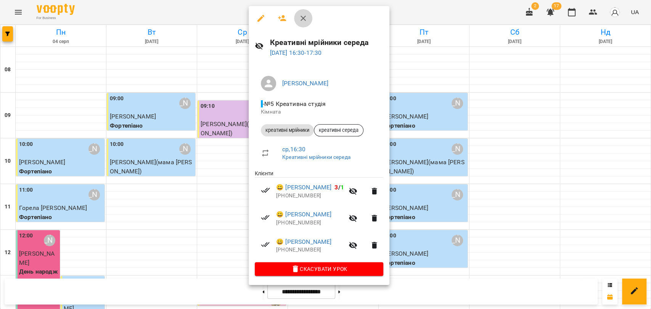
click at [309, 18] on button "button" at bounding box center [303, 18] width 18 height 18
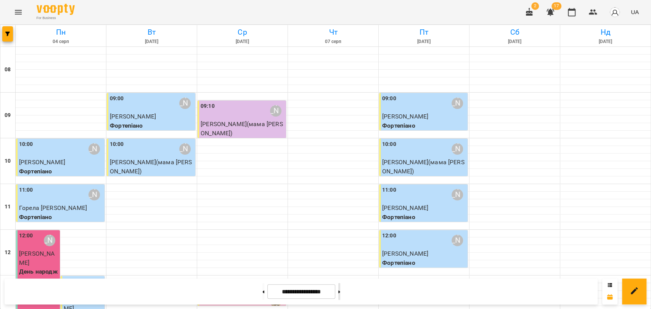
click at [340, 296] on button at bounding box center [339, 291] width 2 height 17
type input "**********"
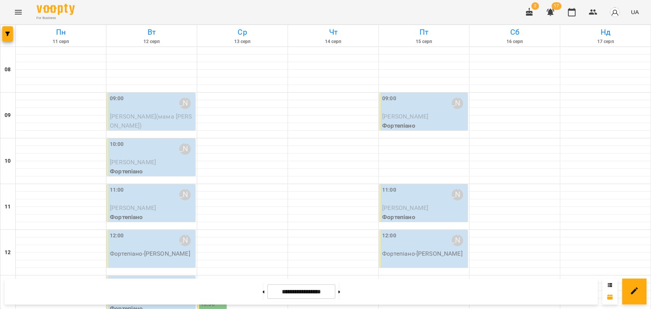
scroll to position [279, 0]
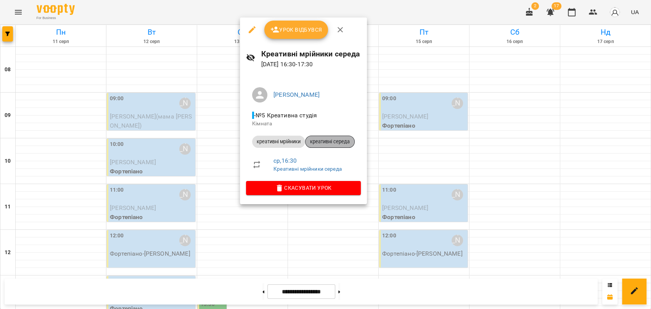
click at [320, 146] on div "креативні середа" at bounding box center [330, 142] width 50 height 12
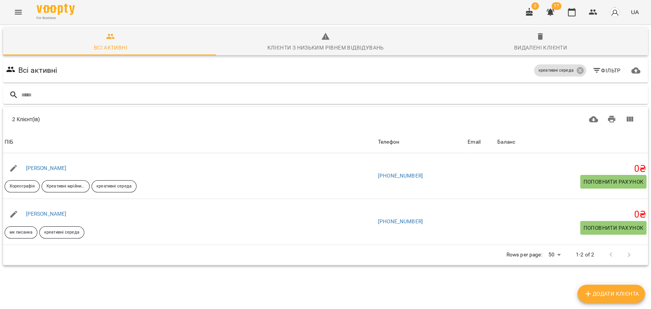
click at [582, 8] on div "2 17 UA" at bounding box center [581, 12] width 122 height 20
click at [576, 11] on icon "button" at bounding box center [571, 12] width 9 height 9
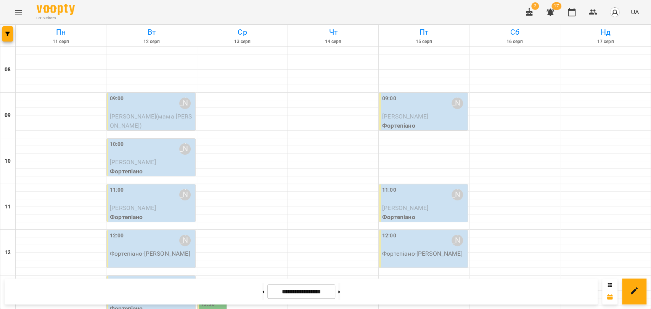
scroll to position [296, 0]
click at [262, 291] on button at bounding box center [263, 291] width 2 height 17
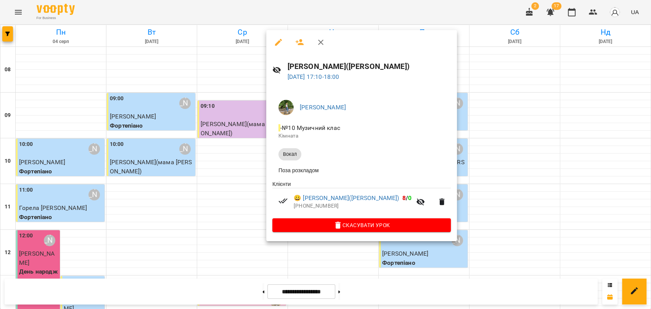
click at [317, 41] on icon "button" at bounding box center [320, 42] width 9 height 9
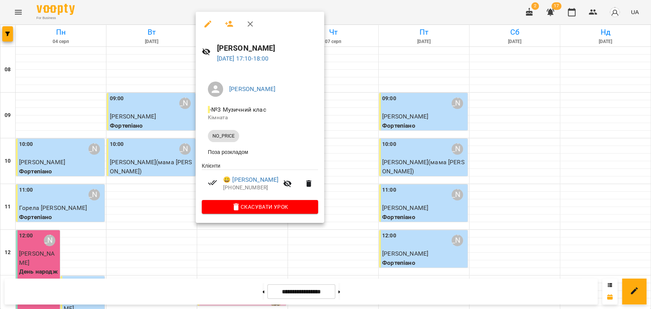
click at [245, 29] on button "button" at bounding box center [250, 24] width 18 height 18
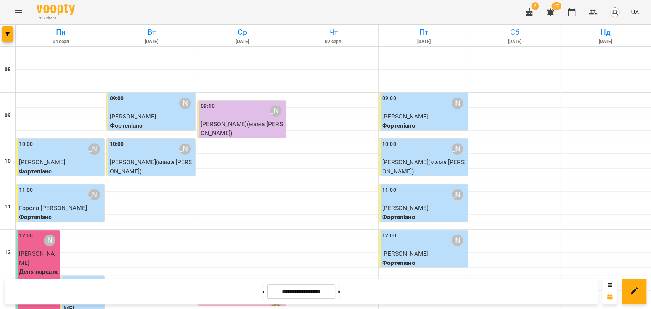
scroll to position [321, 0]
click at [340, 289] on button at bounding box center [339, 291] width 2 height 17
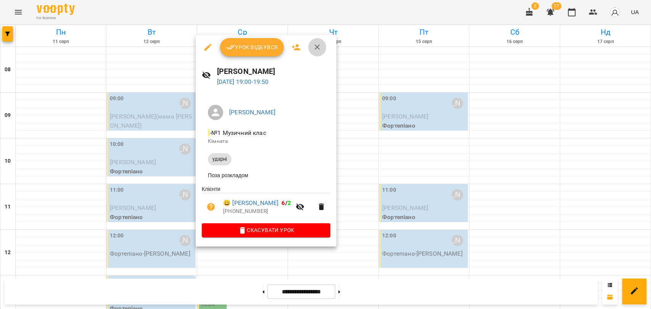
click at [317, 45] on icon "button" at bounding box center [317, 47] width 9 height 9
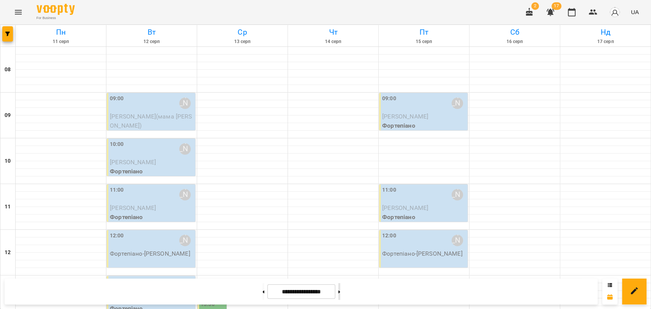
click at [340, 294] on button at bounding box center [339, 291] width 2 height 17
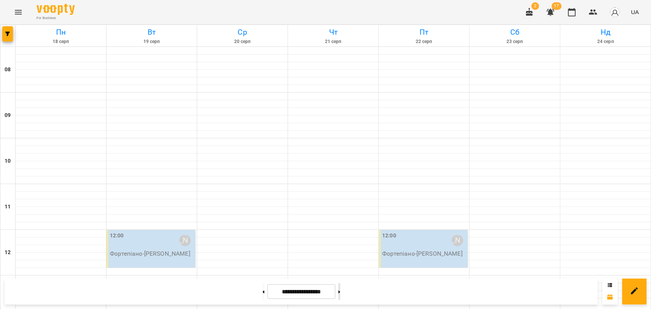
click at [340, 294] on button at bounding box center [339, 291] width 2 height 17
click at [262, 290] on button at bounding box center [263, 291] width 2 height 17
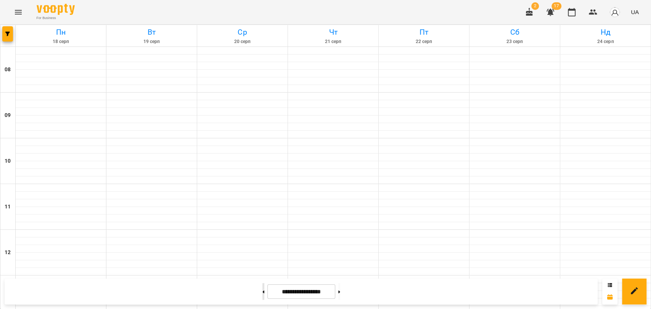
click at [262, 290] on button at bounding box center [263, 291] width 2 height 17
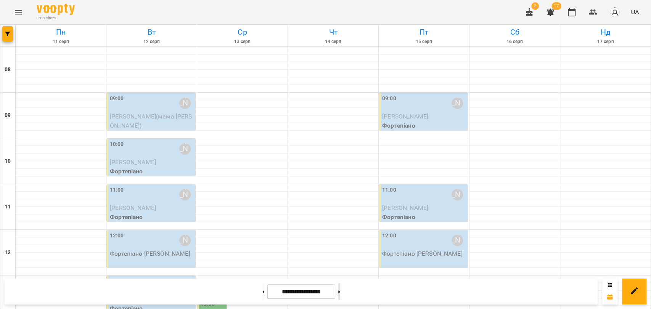
click at [340, 288] on button at bounding box center [339, 291] width 2 height 17
type input "**********"
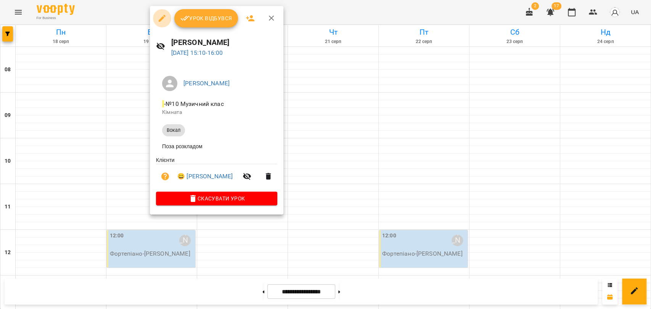
click at [159, 21] on icon "button" at bounding box center [162, 18] width 7 height 7
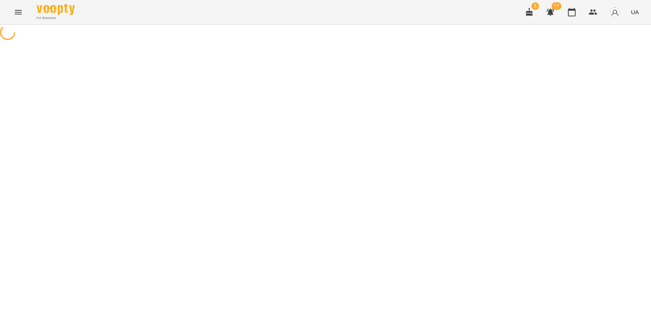
select select "*****"
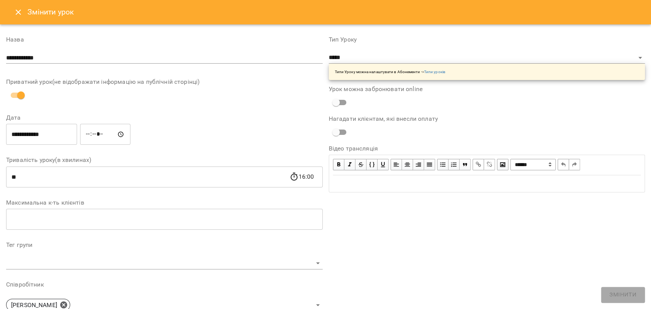
click at [41, 133] on input "**********" at bounding box center [41, 134] width 71 height 21
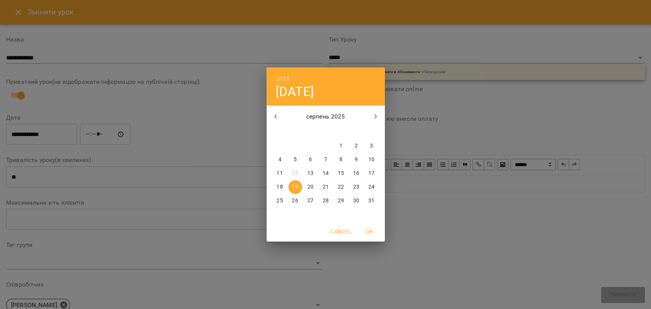
click at [295, 202] on p "26" at bounding box center [295, 201] width 6 height 8
type input "**********"
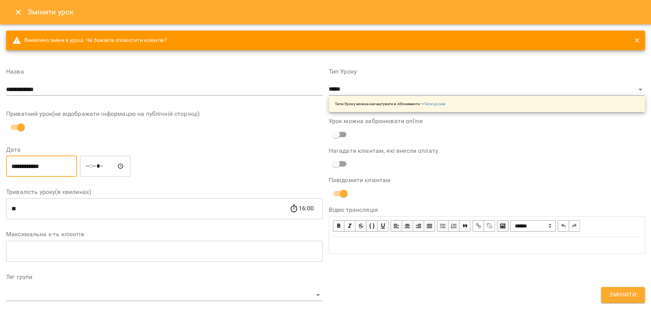
click at [640, 292] on button "Змінити" at bounding box center [623, 295] width 44 height 16
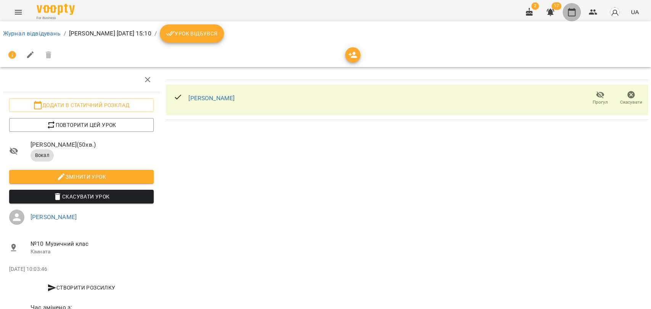
click at [568, 7] on button "button" at bounding box center [572, 12] width 18 height 18
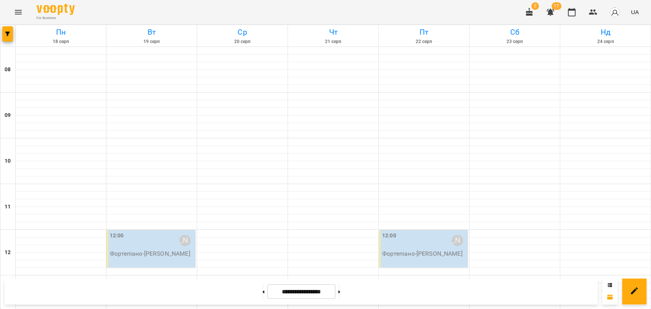
scroll to position [321, 0]
click at [340, 296] on button at bounding box center [339, 291] width 2 height 17
click at [262, 294] on button at bounding box center [263, 291] width 2 height 17
type input "**********"
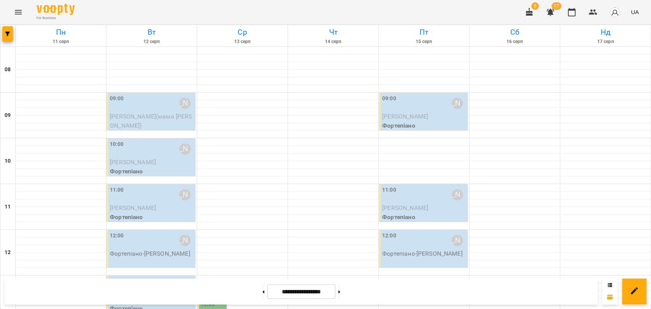
scroll to position [24, 0]
click at [129, 95] on div "09:00 [PERSON_NAME]" at bounding box center [152, 104] width 84 height 18
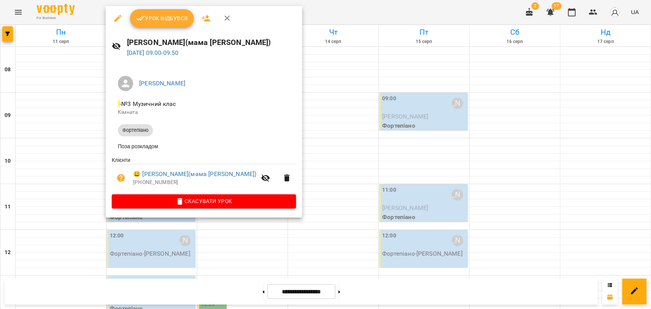
click at [197, 181] on p "[PHONE_NUMBER]" at bounding box center [194, 183] width 123 height 8
click at [197, 178] on link "😀 [PERSON_NAME](мама [PERSON_NAME])" at bounding box center [194, 174] width 123 height 9
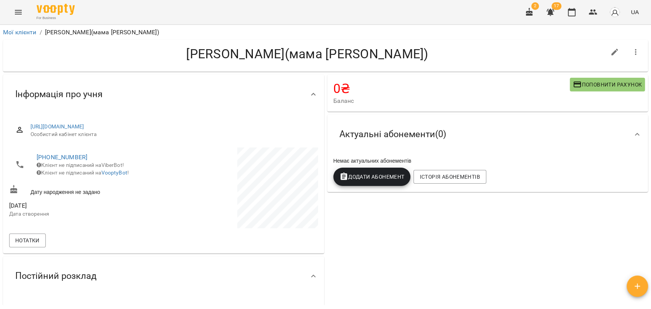
click at [603, 82] on span "Поповнити рахунок" at bounding box center [607, 84] width 69 height 9
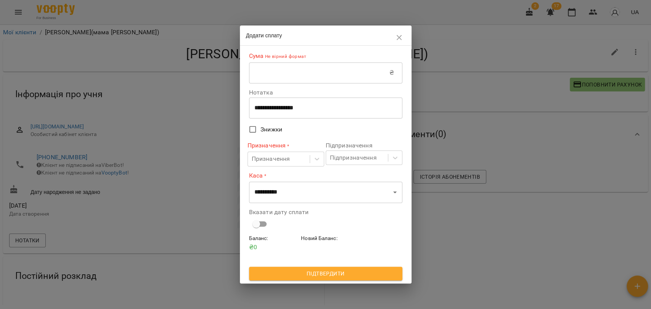
click at [297, 69] on input "text" at bounding box center [319, 72] width 140 height 21
type input "****"
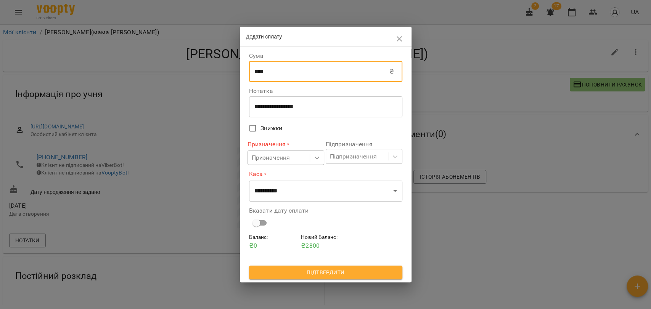
click at [312, 159] on div at bounding box center [317, 158] width 14 height 14
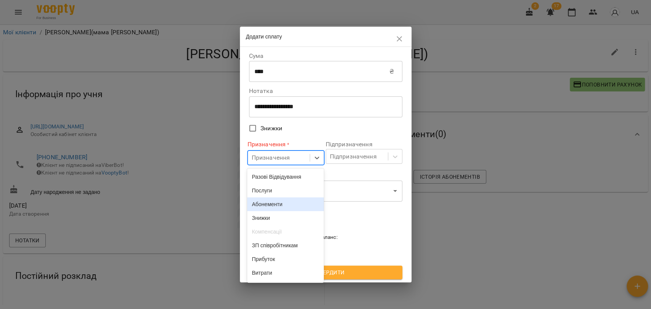
click at [299, 208] on div "Абонементи" at bounding box center [285, 205] width 77 height 14
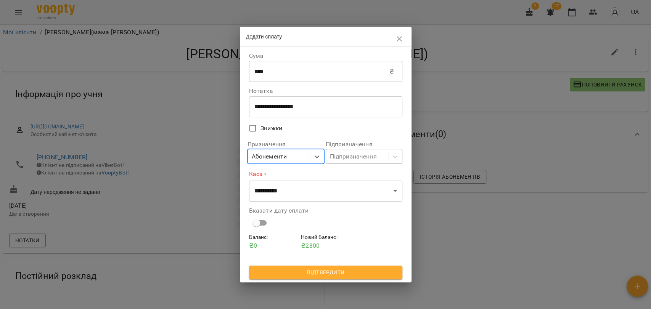
click at [344, 156] on div "Підпризначення" at bounding box center [353, 156] width 47 height 9
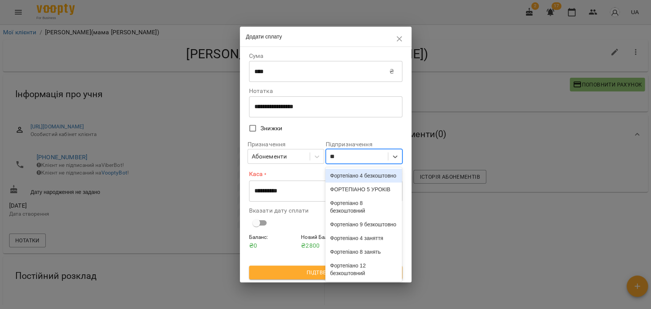
type input "***"
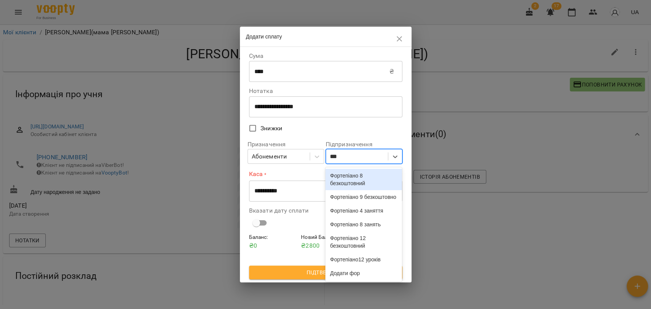
scroll to position [42, 0]
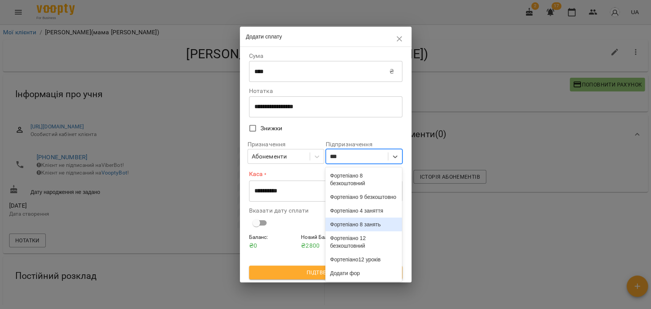
click at [359, 232] on div "Фортепіано 8 занять" at bounding box center [363, 225] width 77 height 14
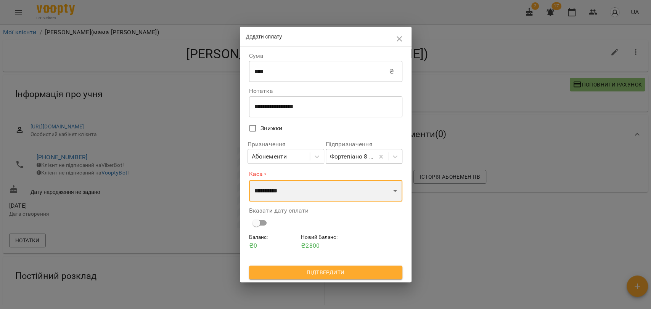
click at [297, 192] on select "**********" at bounding box center [325, 190] width 153 height 21
select select "****"
click at [249, 180] on select "**********" at bounding box center [325, 190] width 153 height 21
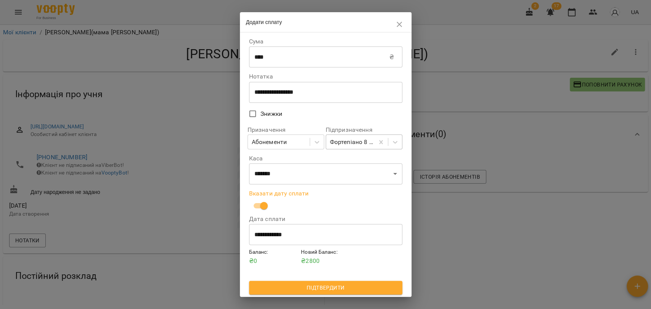
click at [336, 288] on span "Підтвердити" at bounding box center [325, 287] width 141 height 9
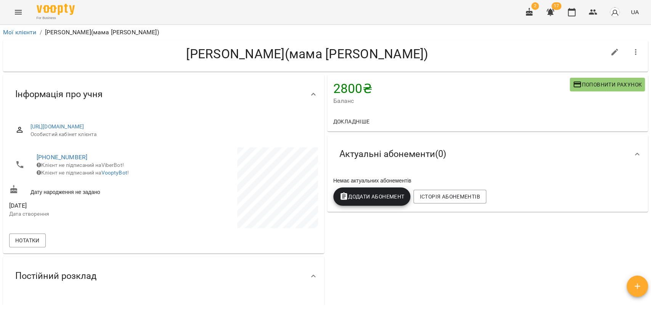
click at [391, 199] on span "Додати Абонемент" at bounding box center [371, 196] width 65 height 9
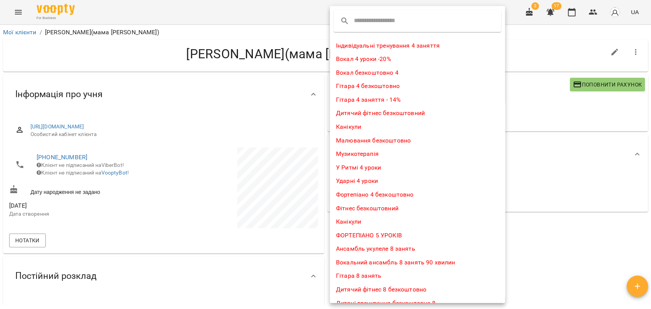
click at [352, 14] on div at bounding box center [417, 21] width 167 height 22
click at [360, 24] on input "text" at bounding box center [384, 21] width 60 height 12
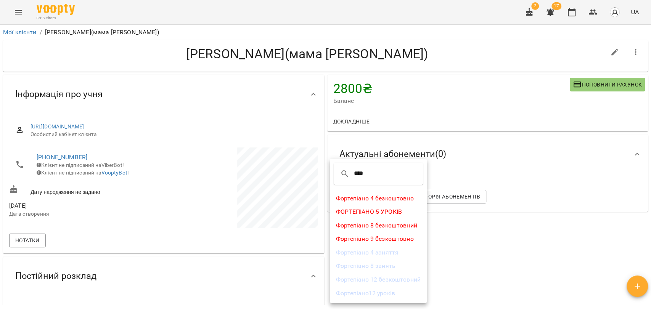
type input "****"
click at [391, 259] on li "Фортепіано 8 занять" at bounding box center [378, 266] width 97 height 14
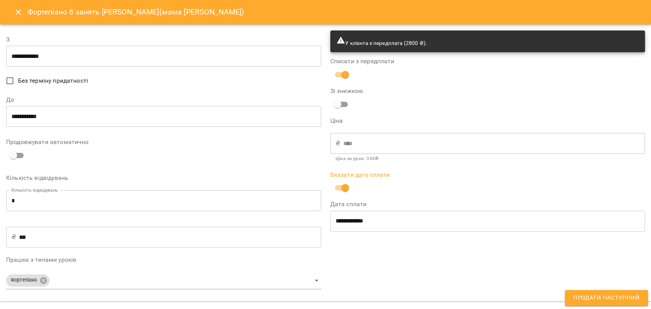
click at [581, 301] on span "Продати наступний" at bounding box center [606, 298] width 66 height 10
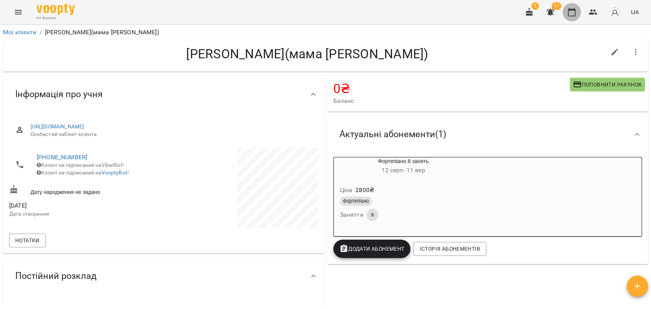
click at [569, 16] on icon "button" at bounding box center [572, 12] width 8 height 8
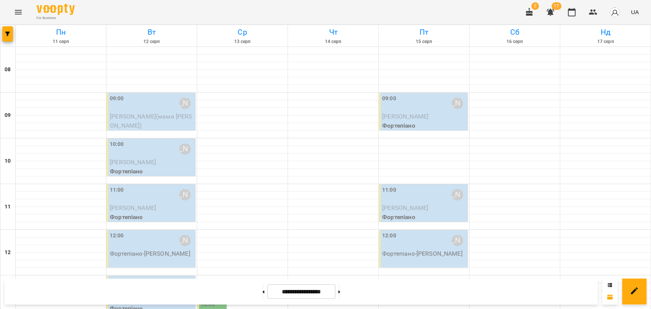
click at [157, 109] on div "09:00 [PERSON_NAME]" at bounding box center [152, 104] width 84 height 18
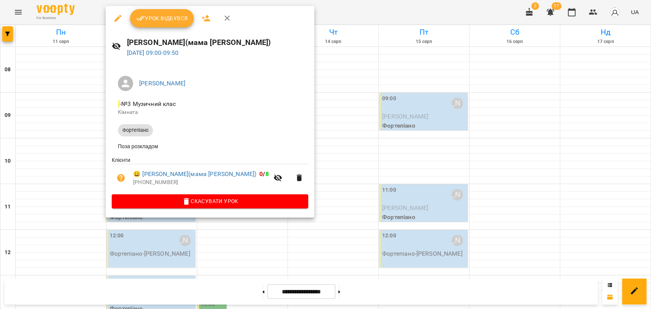
click at [174, 21] on span "Урок відбувся" at bounding box center [162, 18] width 52 height 9
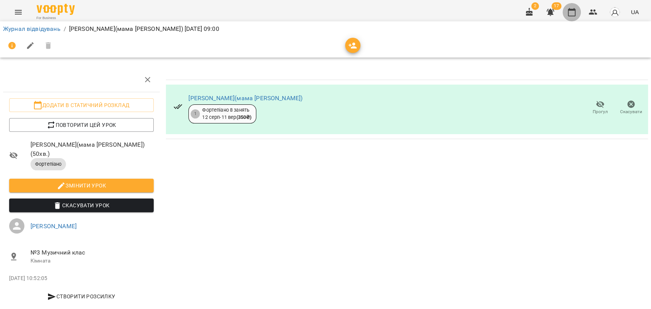
click at [573, 12] on icon "button" at bounding box center [571, 12] width 9 height 9
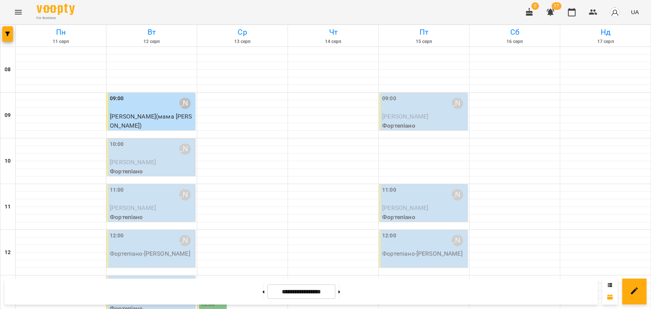
click at [156, 118] on span "[PERSON_NAME](мама [PERSON_NAME])" at bounding box center [151, 121] width 82 height 16
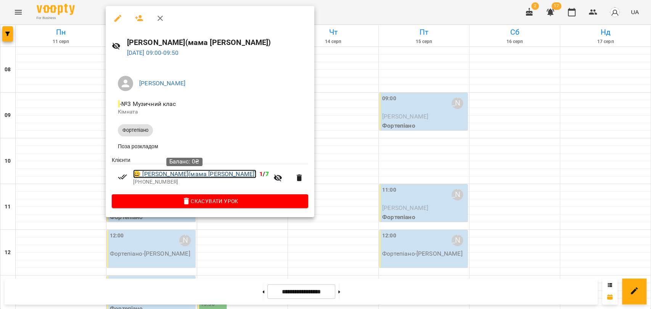
click at [206, 173] on link "😀 [PERSON_NAME](мама [PERSON_NAME])" at bounding box center [194, 174] width 123 height 9
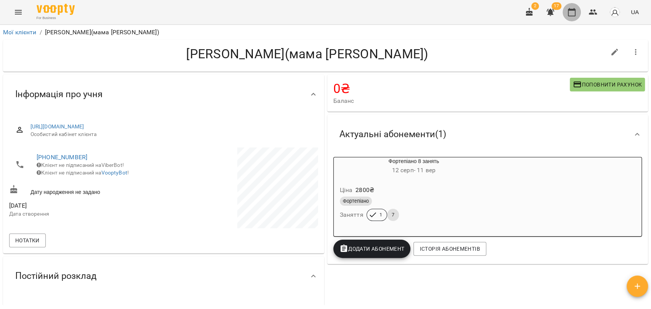
click at [573, 7] on button "button" at bounding box center [572, 12] width 18 height 18
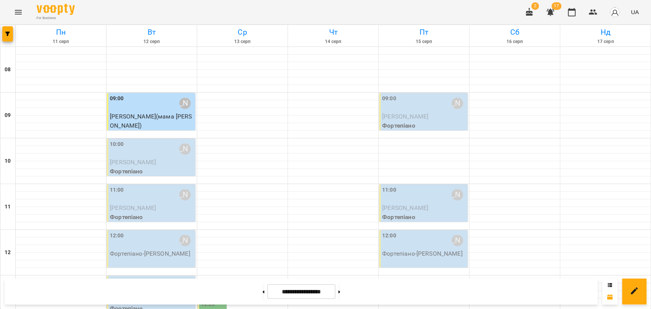
click at [159, 166] on p "[PERSON_NAME]" at bounding box center [152, 162] width 84 height 9
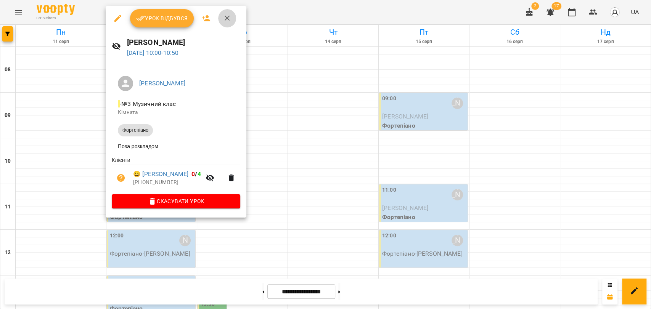
click at [223, 18] on icon "button" at bounding box center [227, 18] width 9 height 9
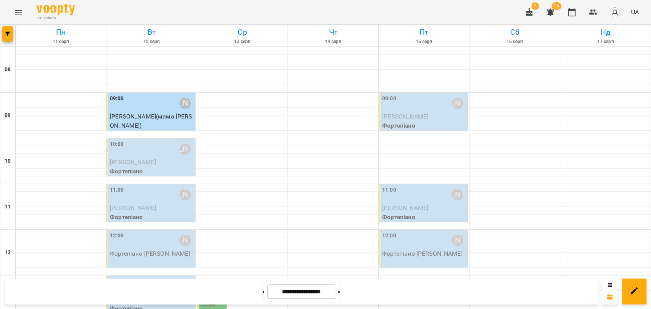
scroll to position [296, 0]
click at [262, 295] on button at bounding box center [263, 291] width 2 height 17
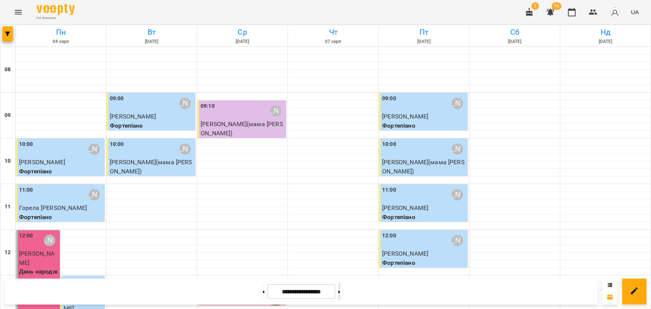
click at [340, 294] on button at bounding box center [339, 291] width 2 height 17
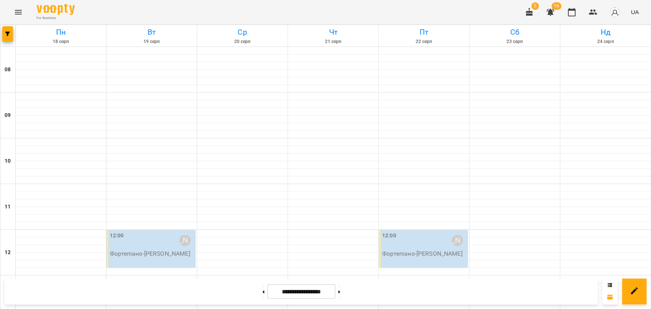
scroll to position [236, 0]
click at [262, 289] on button at bounding box center [263, 291] width 2 height 17
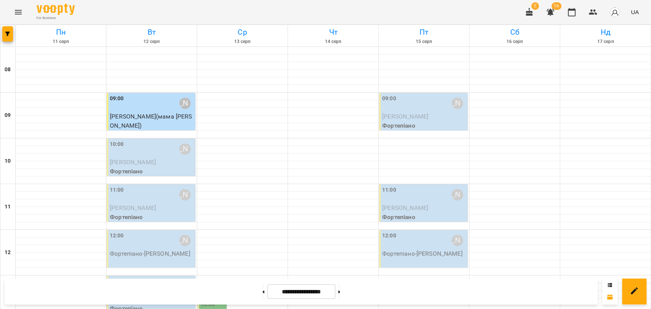
scroll to position [321, 0]
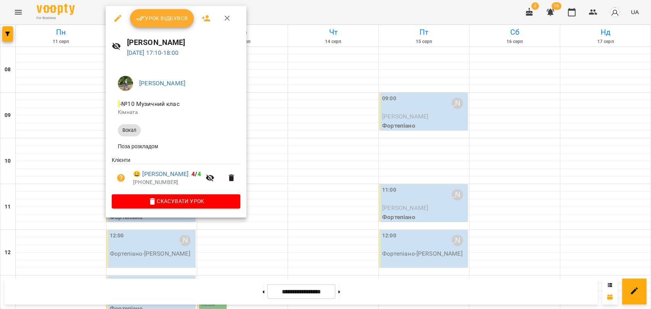
click at [232, 19] on button "button" at bounding box center [227, 18] width 18 height 18
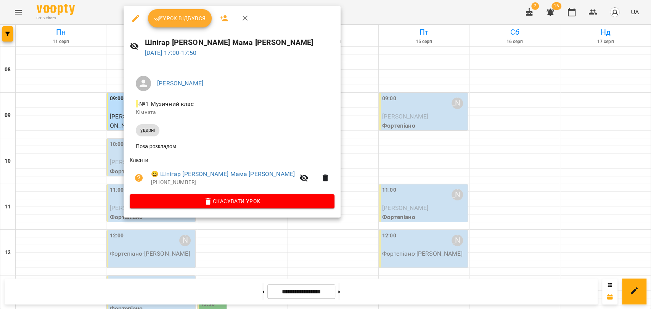
click at [241, 16] on icon "button" at bounding box center [245, 18] width 9 height 9
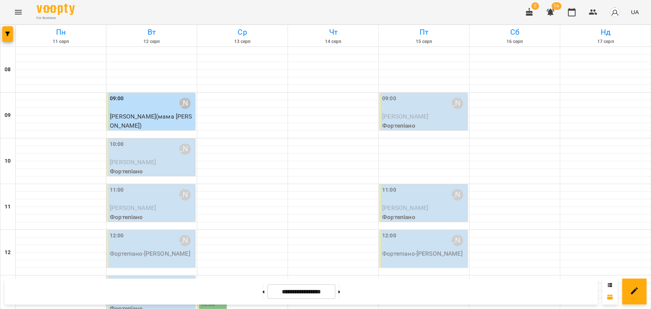
scroll to position [296, 0]
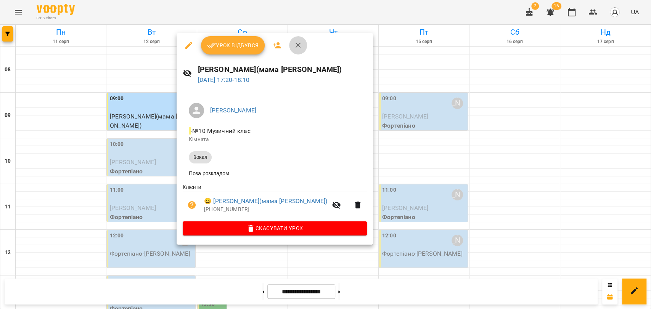
click at [302, 45] on icon "button" at bounding box center [298, 45] width 9 height 9
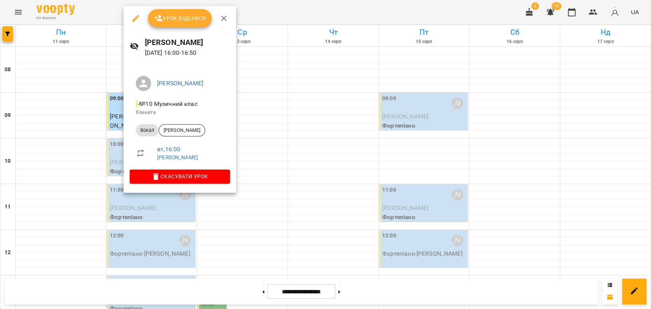
click at [221, 18] on icon "button" at bounding box center [223, 18] width 9 height 9
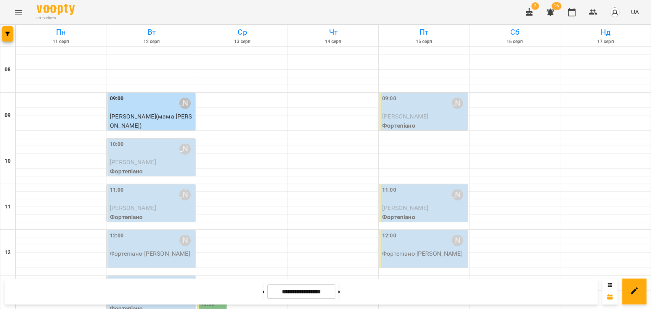
scroll to position [42, 0]
click at [340, 297] on button at bounding box center [339, 291] width 2 height 17
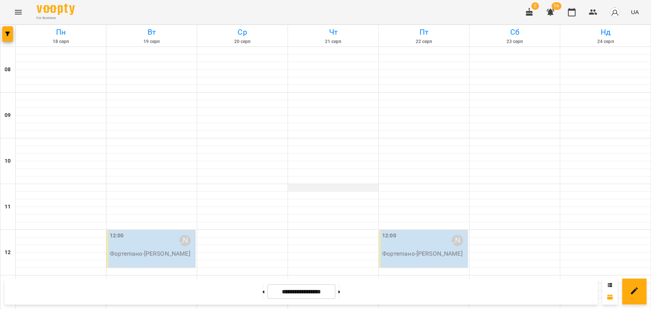
scroll to position [0, 0]
click at [262, 291] on button at bounding box center [263, 291] width 2 height 17
type input "**********"
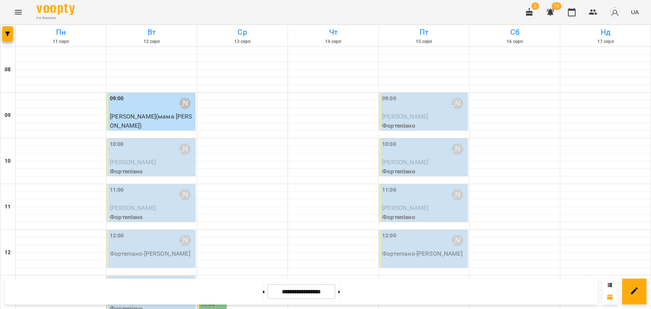
click at [131, 162] on span "[PERSON_NAME]" at bounding box center [133, 162] width 46 height 7
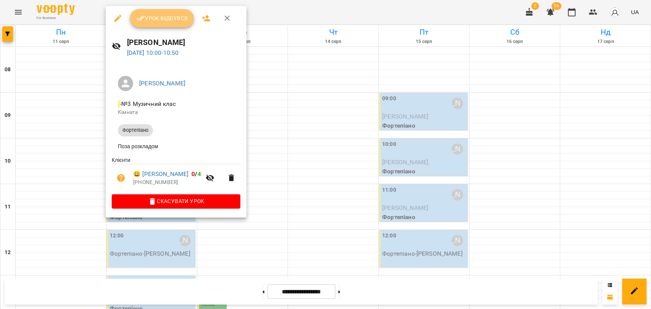
click at [150, 18] on span "Урок відбувся" at bounding box center [162, 18] width 52 height 9
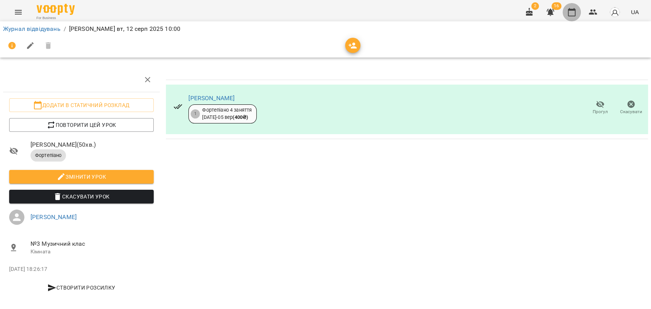
click at [571, 13] on icon "button" at bounding box center [571, 12] width 9 height 9
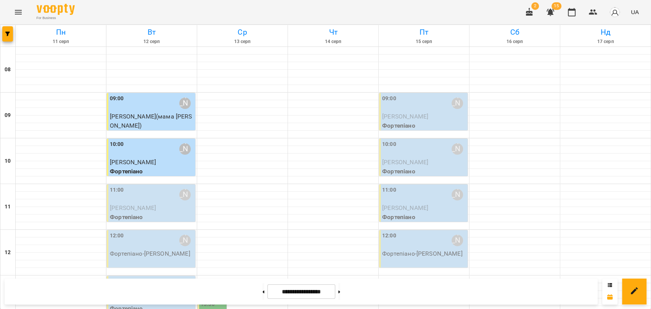
scroll to position [296, 0]
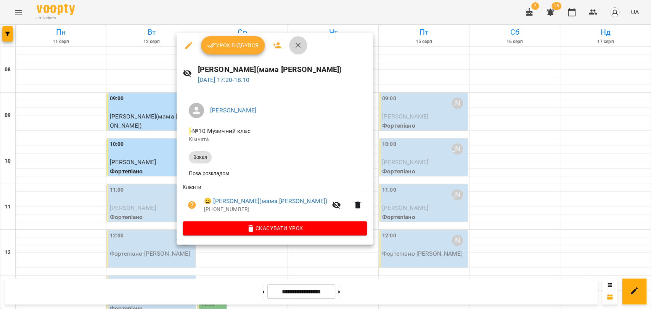
click at [296, 44] on icon "button" at bounding box center [298, 45] width 9 height 9
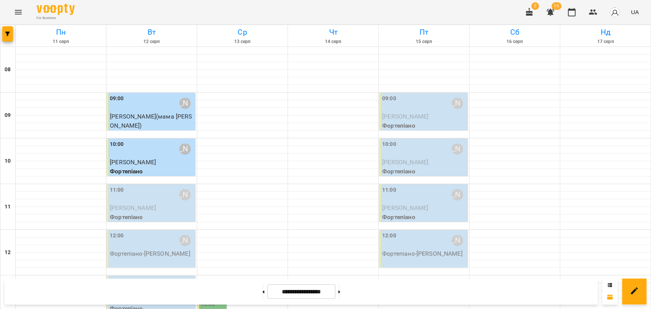
scroll to position [254, 0]
click at [340, 294] on button at bounding box center [339, 291] width 2 height 17
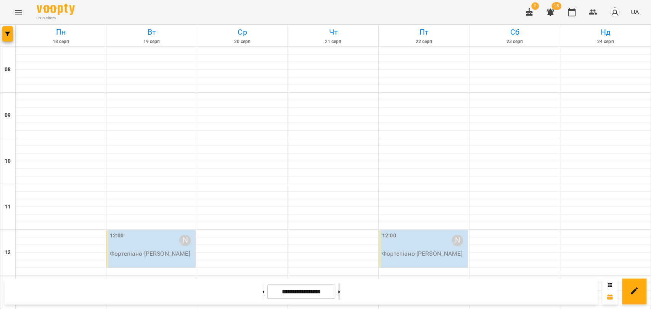
click at [340, 294] on button at bounding box center [339, 291] width 2 height 17
click at [262, 294] on button at bounding box center [263, 291] width 2 height 17
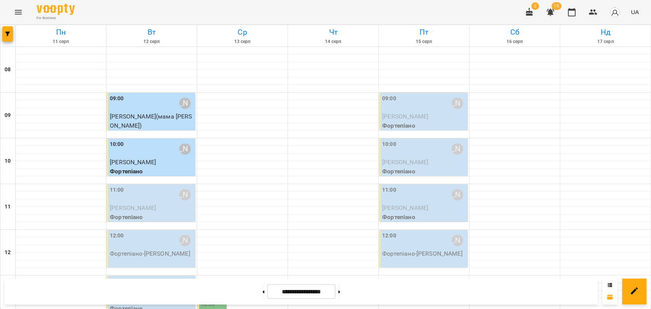
scroll to position [296, 0]
click at [0, 309] on html "For Business 2 15 UA [DATE] [DATE] [DATE] [DATE] [DATE] [DATE] Нд [DATE] 09 10 …" at bounding box center [325, 315] width 651 height 630
click at [338, 14] on div "For Business 2 15 UA" at bounding box center [325, 12] width 651 height 24
click at [340, 293] on icon at bounding box center [339, 292] width 2 height 3
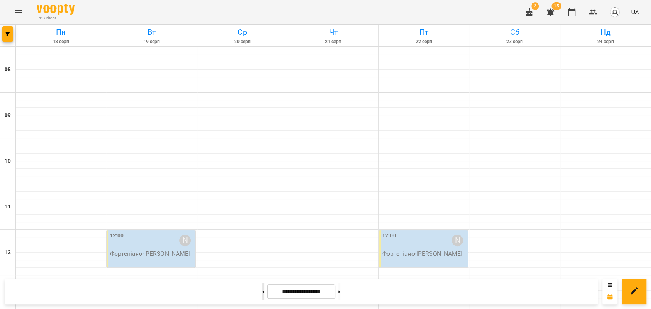
click at [262, 295] on button at bounding box center [263, 291] width 2 height 17
type input "**********"
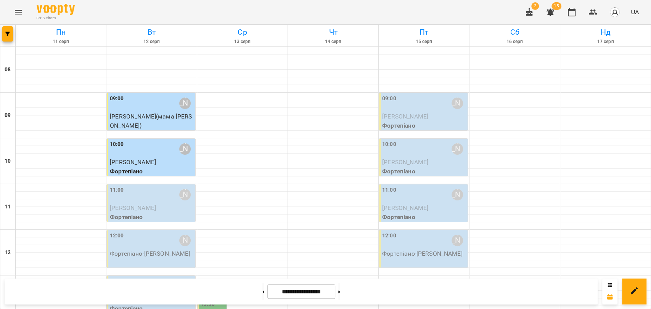
scroll to position [0, 0]
click at [134, 204] on span "[PERSON_NAME]" at bounding box center [133, 207] width 46 height 7
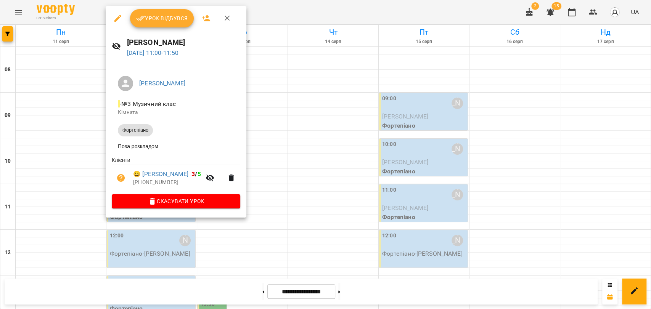
click at [228, 13] on button "button" at bounding box center [227, 18] width 18 height 18
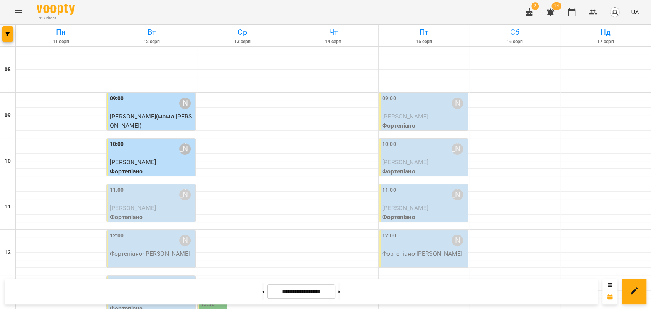
click at [155, 192] on div "11:00 [PERSON_NAME]" at bounding box center [152, 195] width 84 height 18
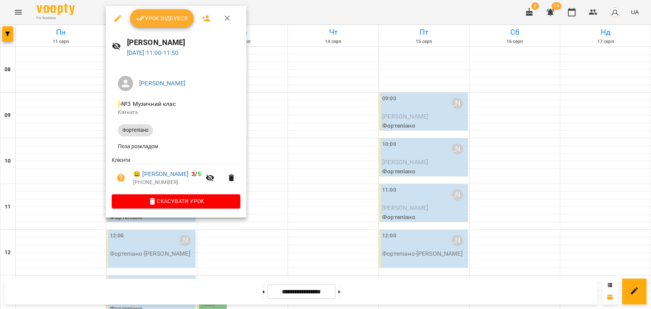
click at [223, 22] on icon "button" at bounding box center [227, 18] width 9 height 9
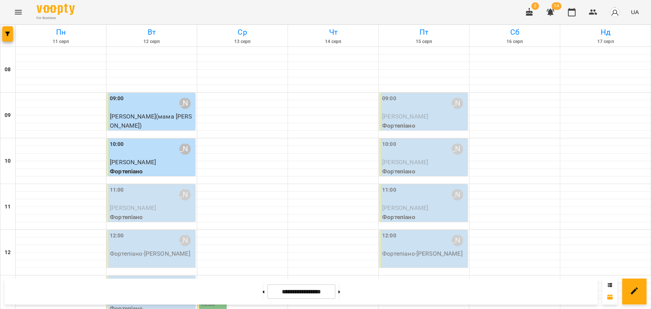
scroll to position [321, 0]
